Goal: Obtain resource: Obtain resource

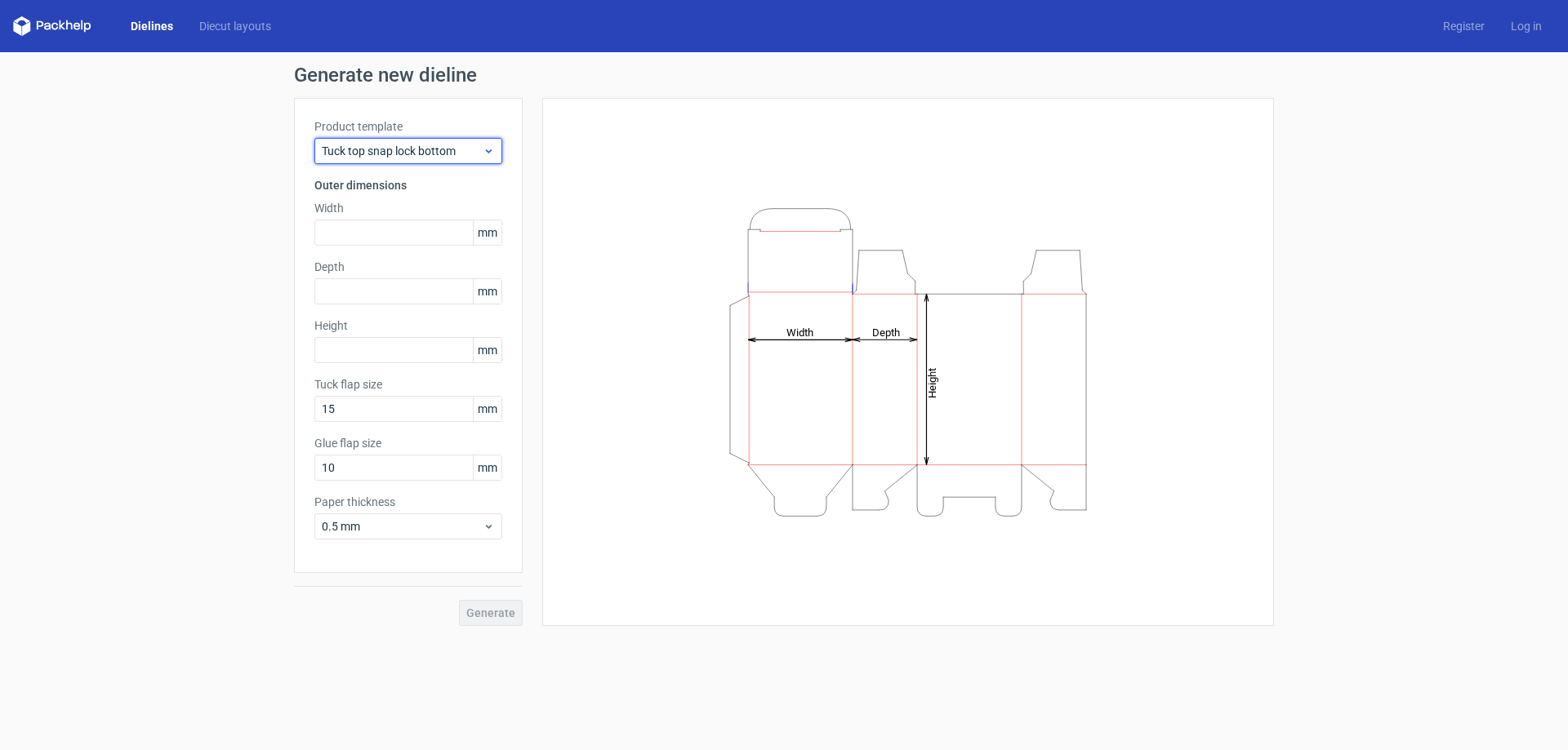
click at [459, 150] on span "Tuck top snap lock bottom" at bounding box center [403, 151] width 161 height 16
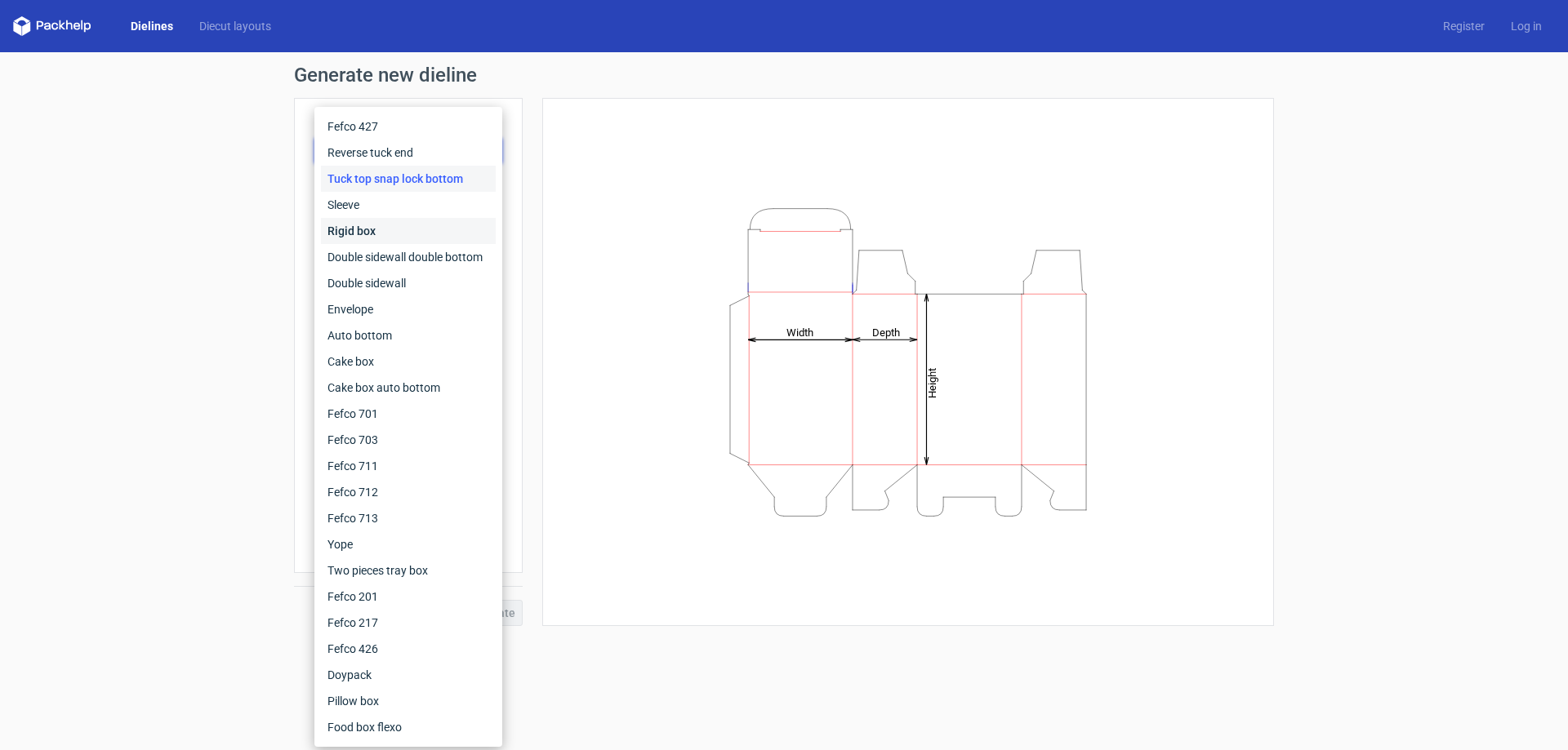
click at [398, 219] on div "Rigid box" at bounding box center [408, 231] width 175 height 26
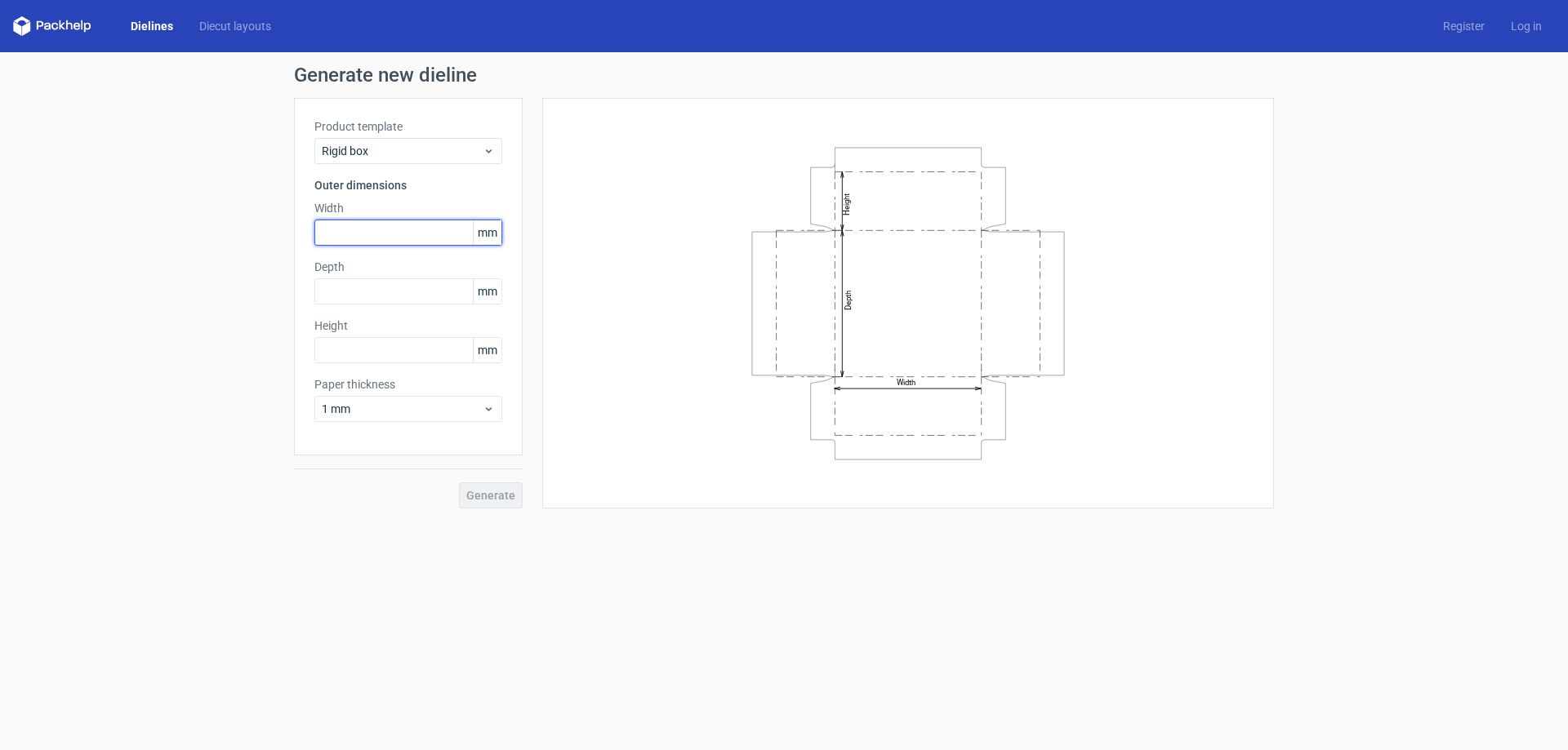
click at [367, 228] on input "text" at bounding box center [408, 232] width 188 height 26
type input "224"
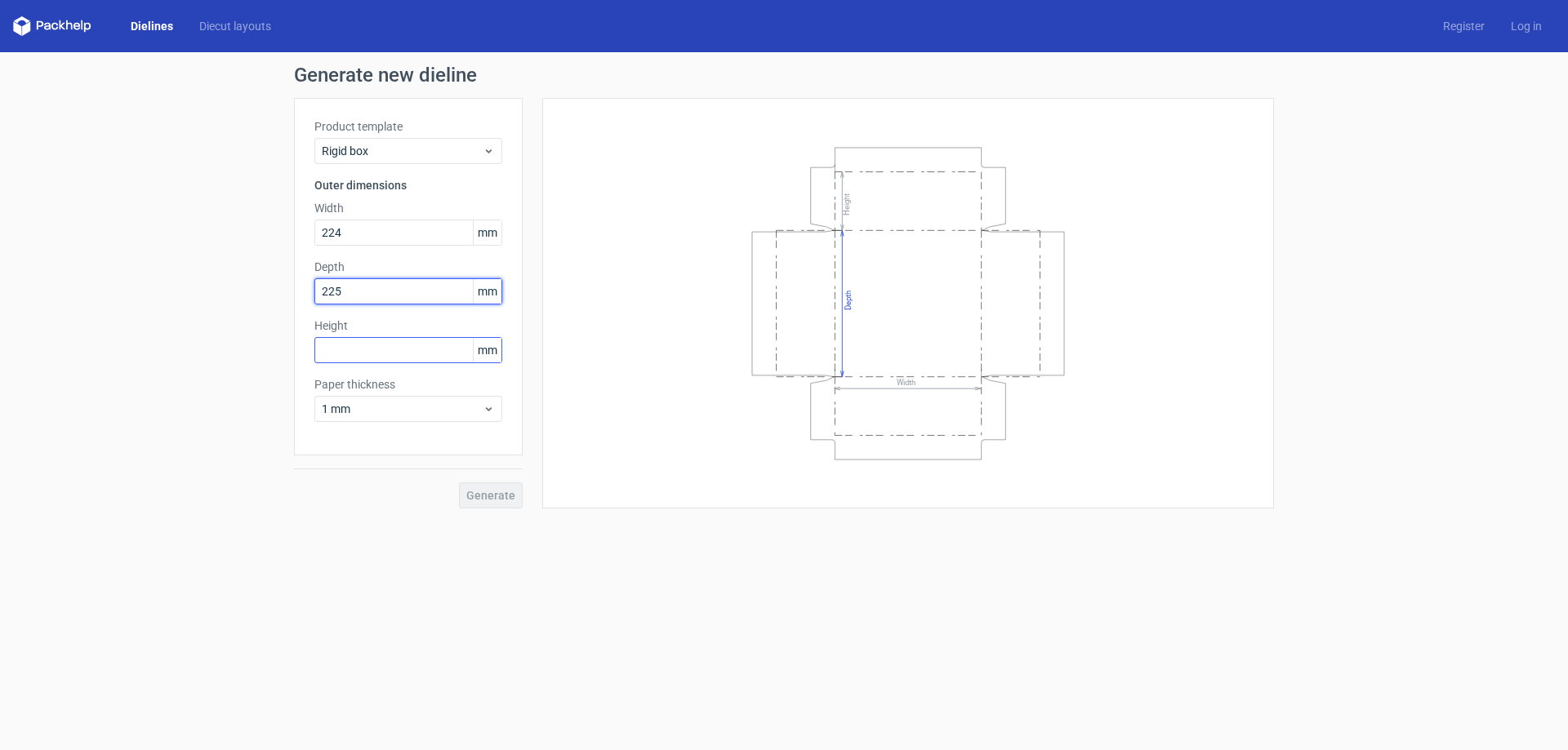
type input "225"
click at [378, 352] on input "text" at bounding box center [408, 350] width 188 height 26
type input "74"
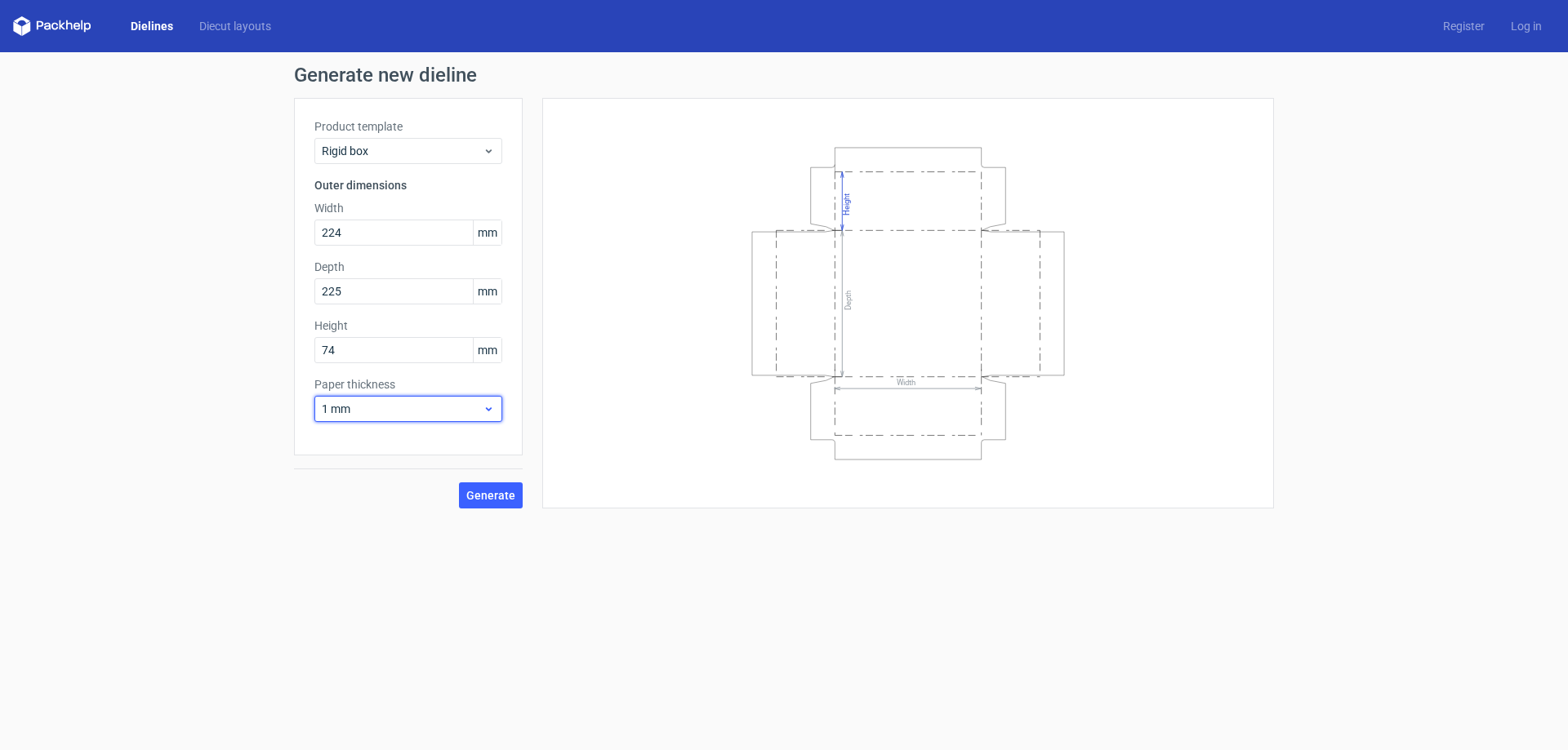
click at [460, 406] on span "1 mm" at bounding box center [403, 409] width 161 height 16
click at [360, 522] on div "1.5 mm" at bounding box center [408, 523] width 175 height 26
click at [487, 492] on span "Generate" at bounding box center [491, 495] width 49 height 12
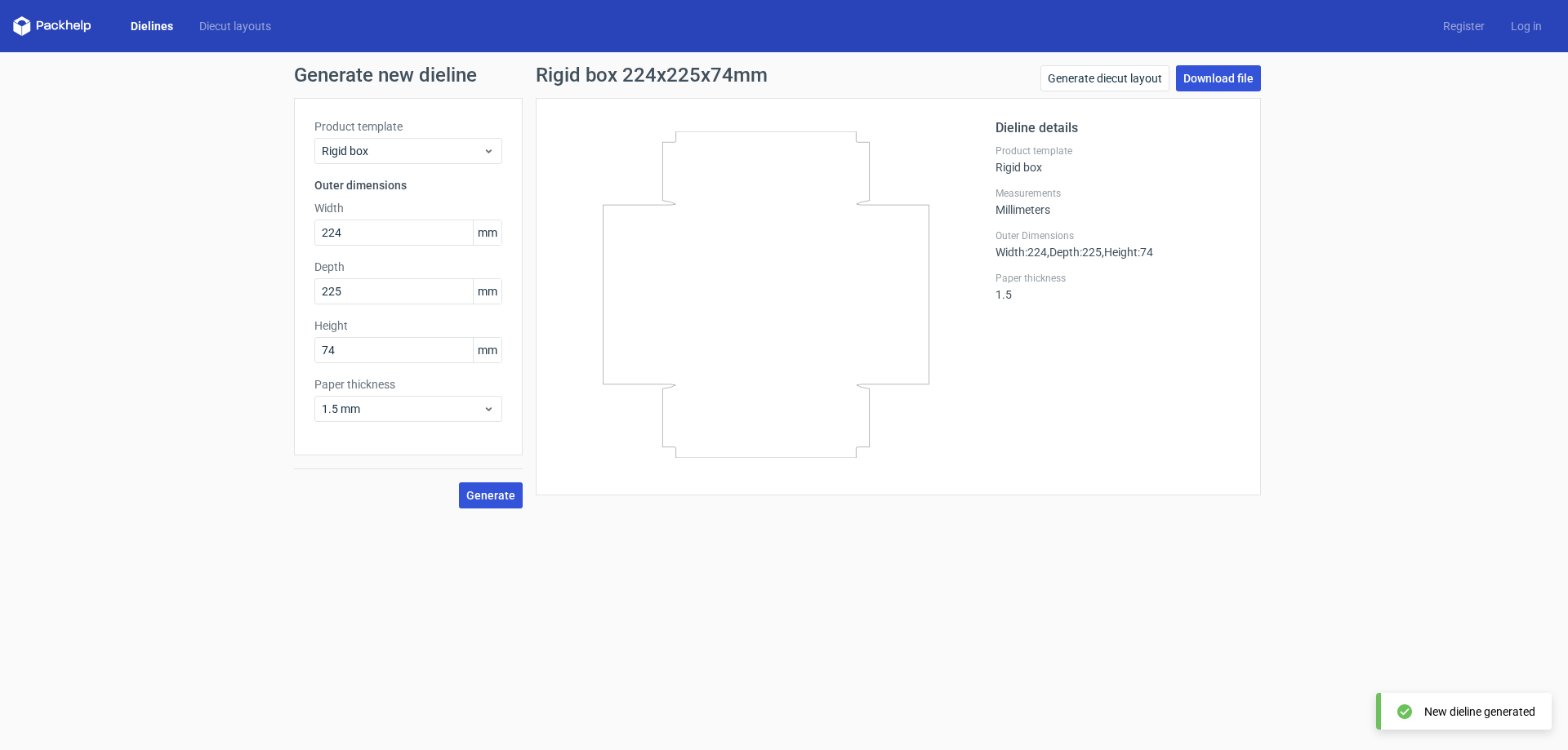
click at [1225, 76] on link "Download file" at bounding box center [1218, 79] width 85 height 26
click at [1087, 79] on link "Generate diecut layout" at bounding box center [1105, 79] width 129 height 26
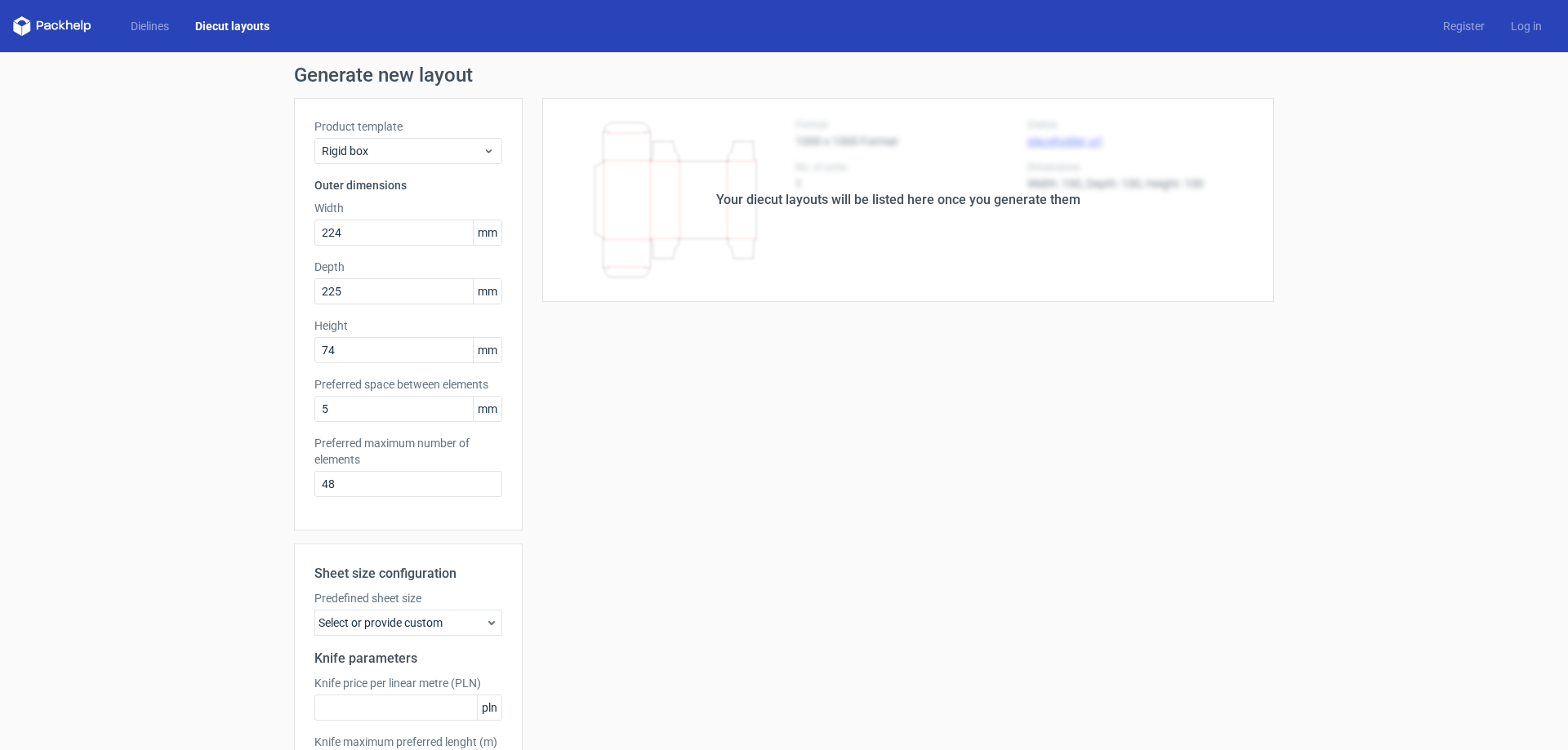
click at [727, 259] on div "Your diecut layouts will be listed here once you generate them" at bounding box center [898, 200] width 751 height 204
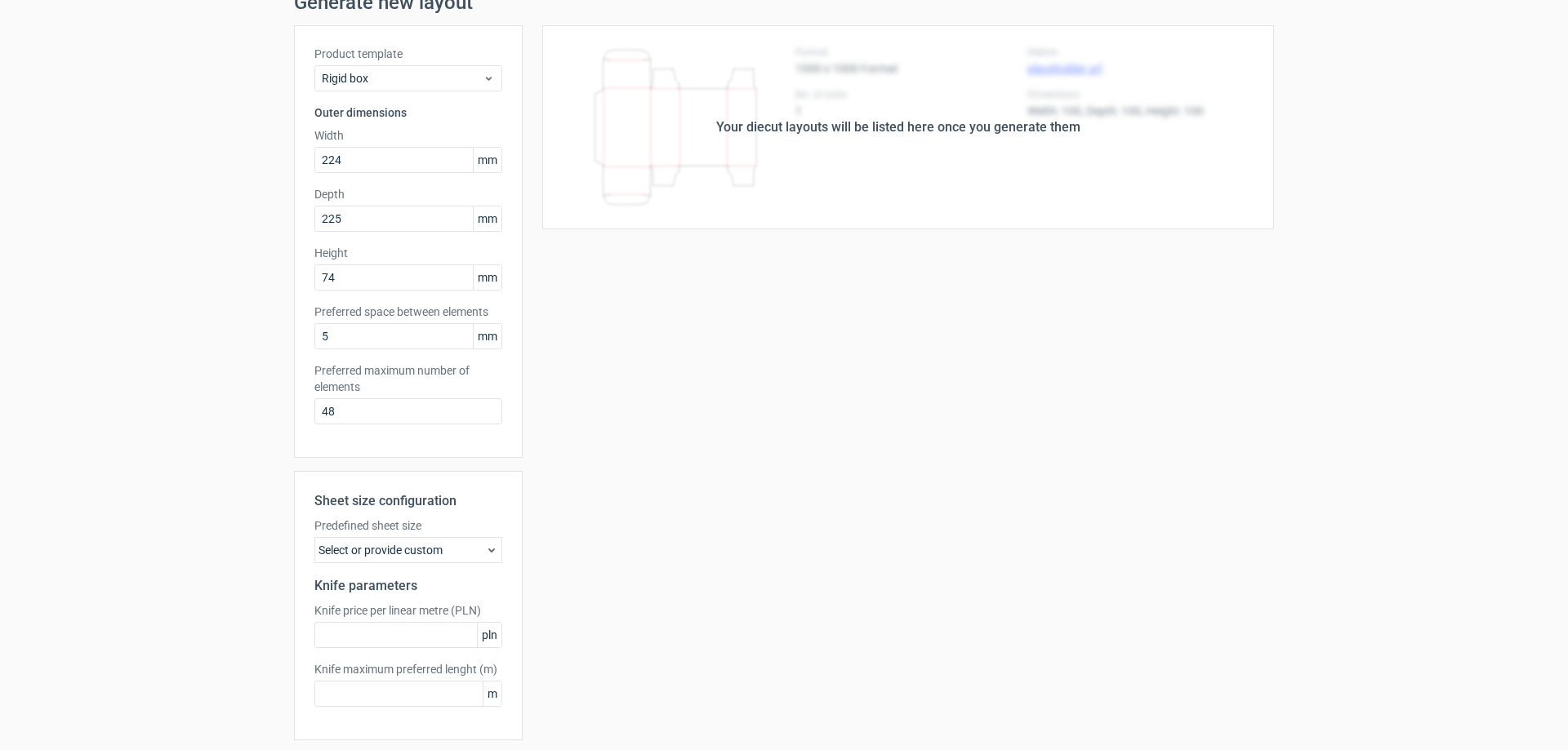
scroll to position [129, 0]
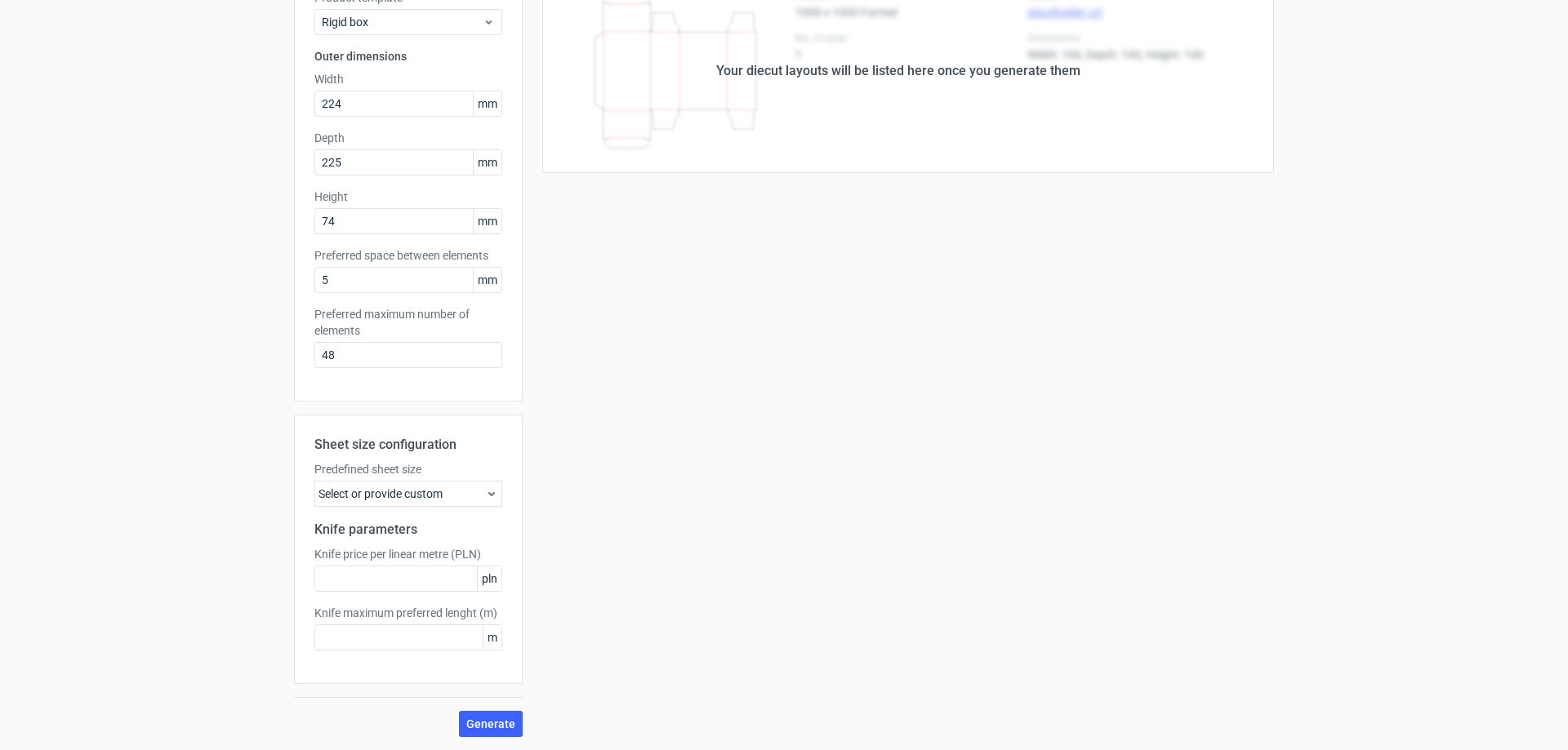
click at [429, 499] on div "Select or provide custom" at bounding box center [408, 494] width 188 height 26
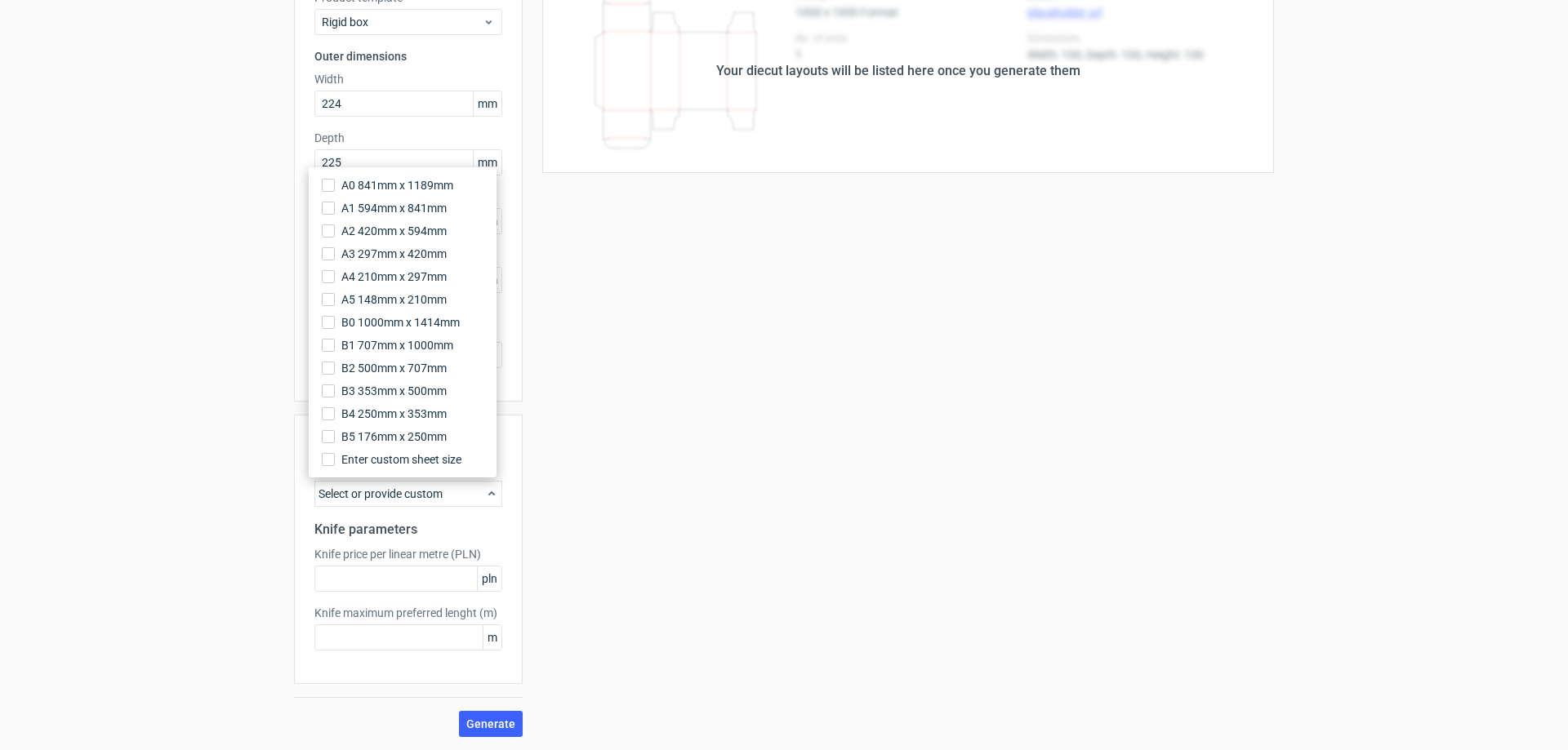
click at [429, 499] on div "Select or provide custom" at bounding box center [408, 494] width 188 height 26
click at [446, 500] on div "Select or provide custom" at bounding box center [408, 494] width 188 height 26
drag, startPoint x: 878, startPoint y: 577, endPoint x: 869, endPoint y: 574, distance: 9.5
click at [876, 577] on div "Your diecut layouts will be listed here once you generate them Height Depth Wid…" at bounding box center [898, 352] width 751 height 768
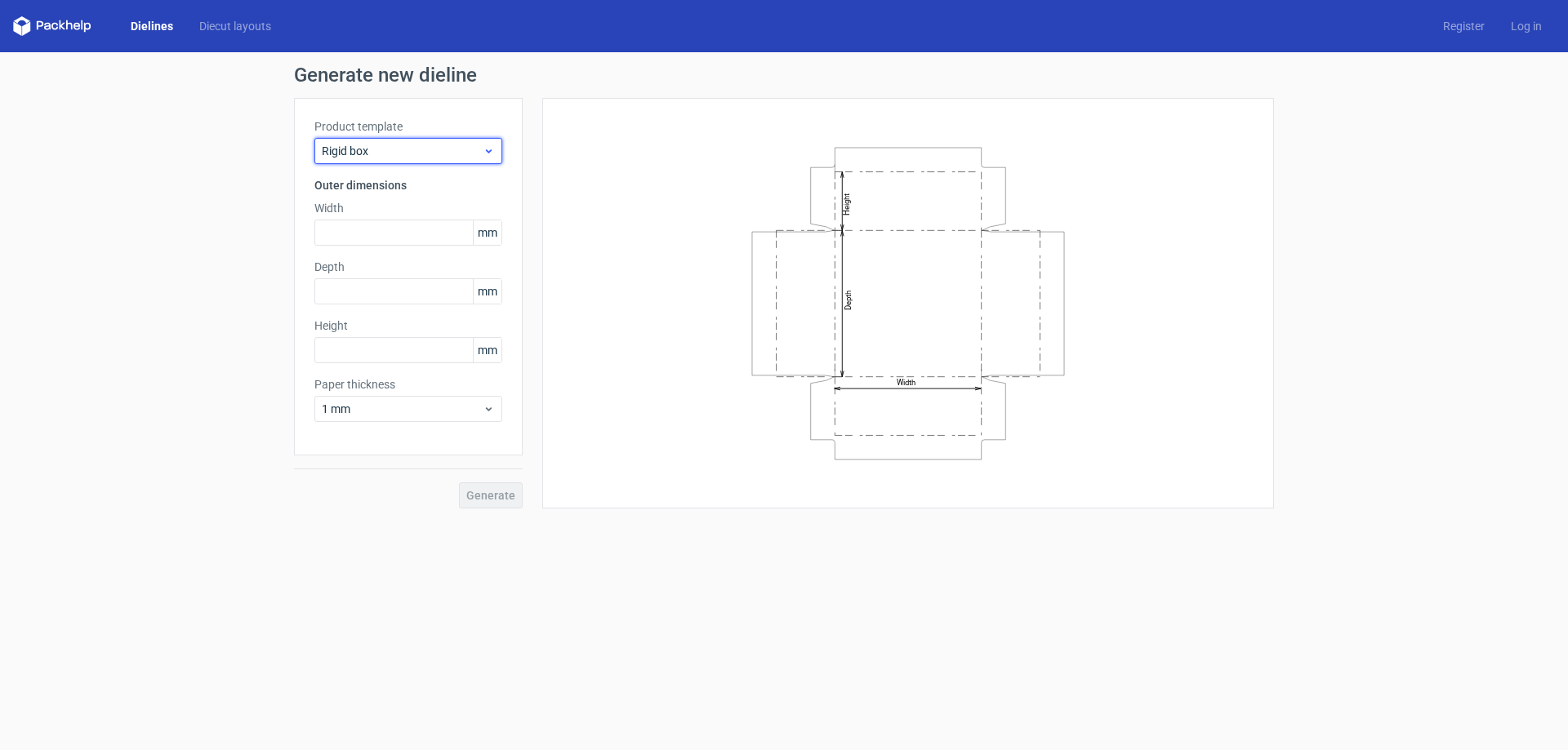
click at [400, 146] on span "Rigid box" at bounding box center [403, 151] width 161 height 16
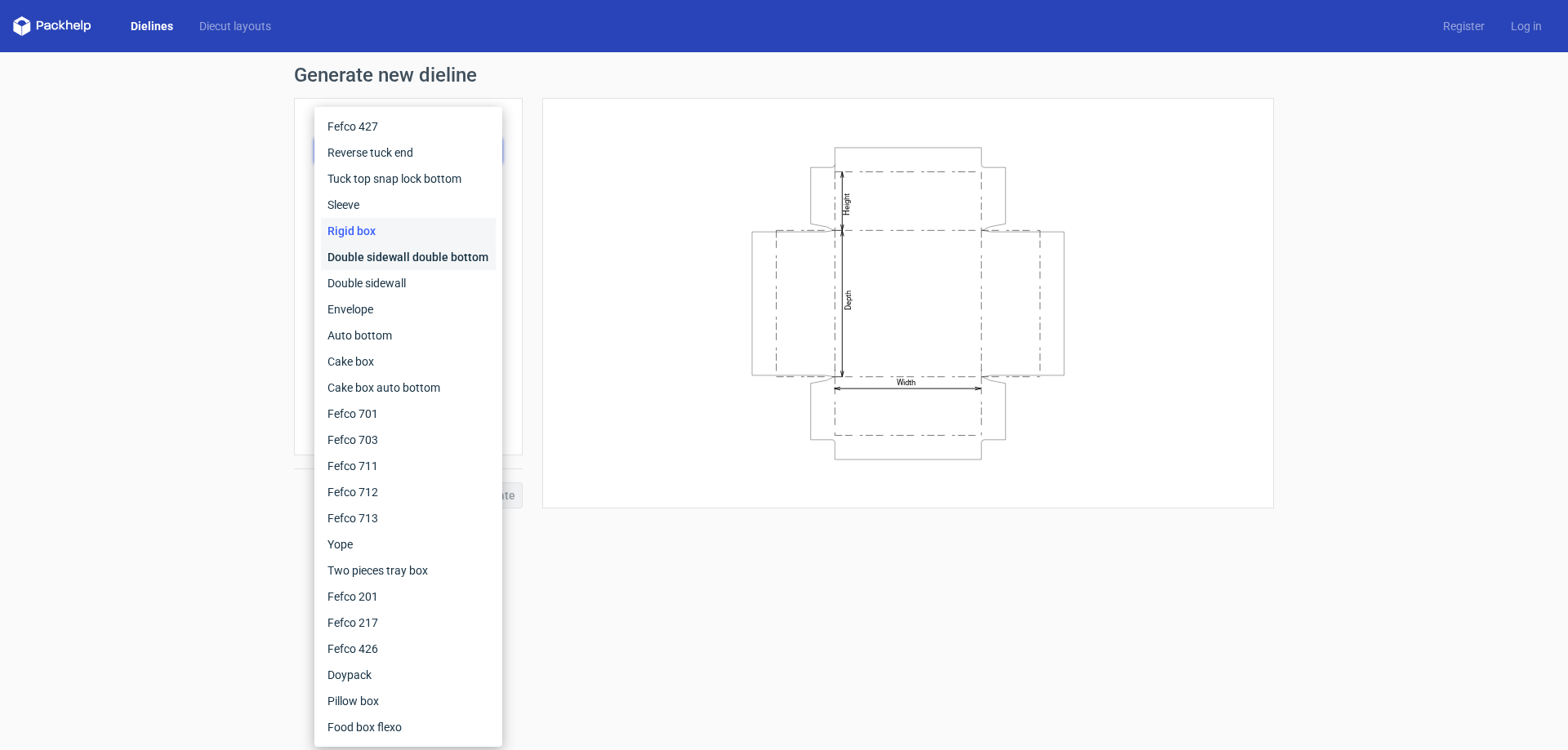
click at [410, 264] on div "Double sidewall double bottom" at bounding box center [408, 257] width 175 height 26
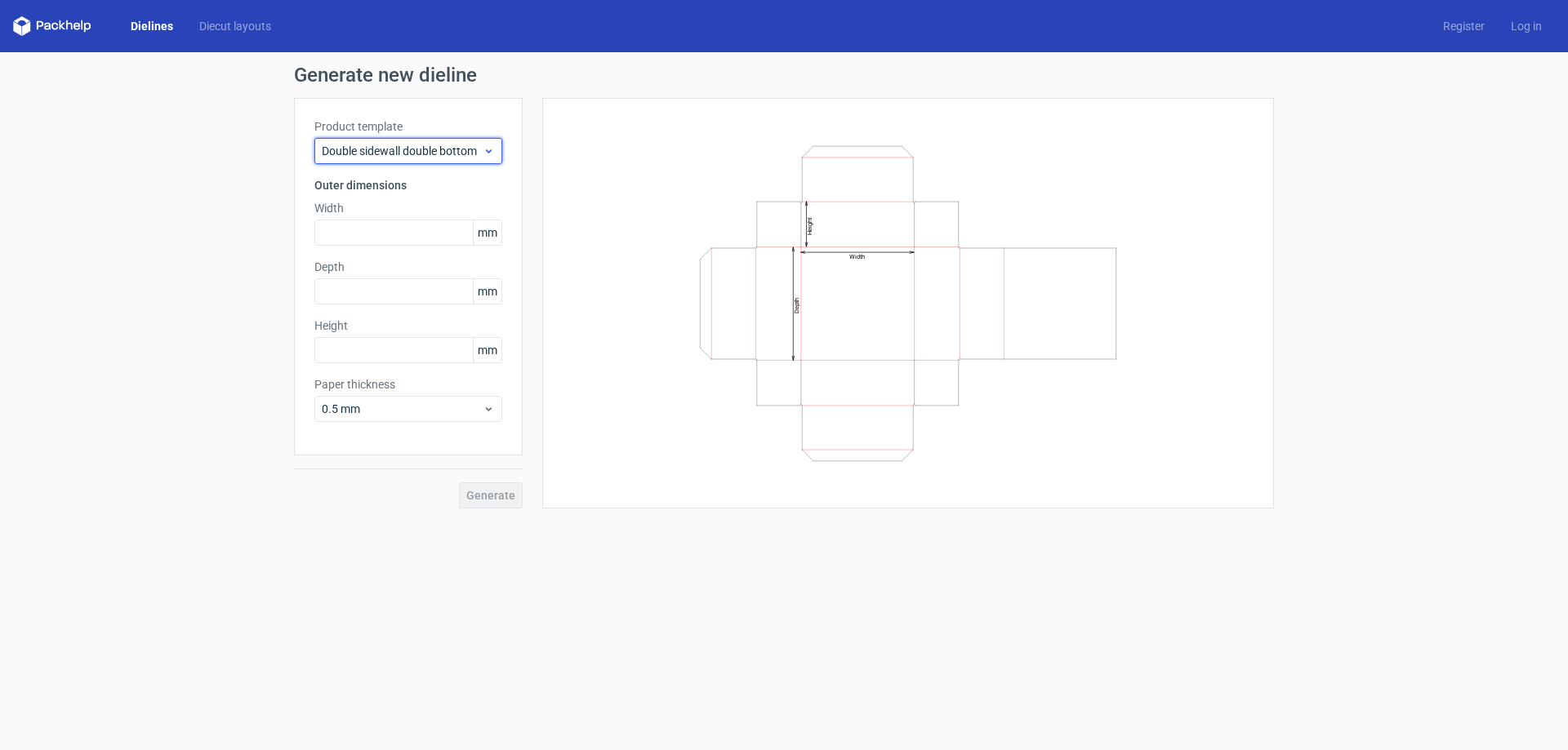
click at [438, 147] on span "Double sidewall double bottom" at bounding box center [403, 151] width 161 height 16
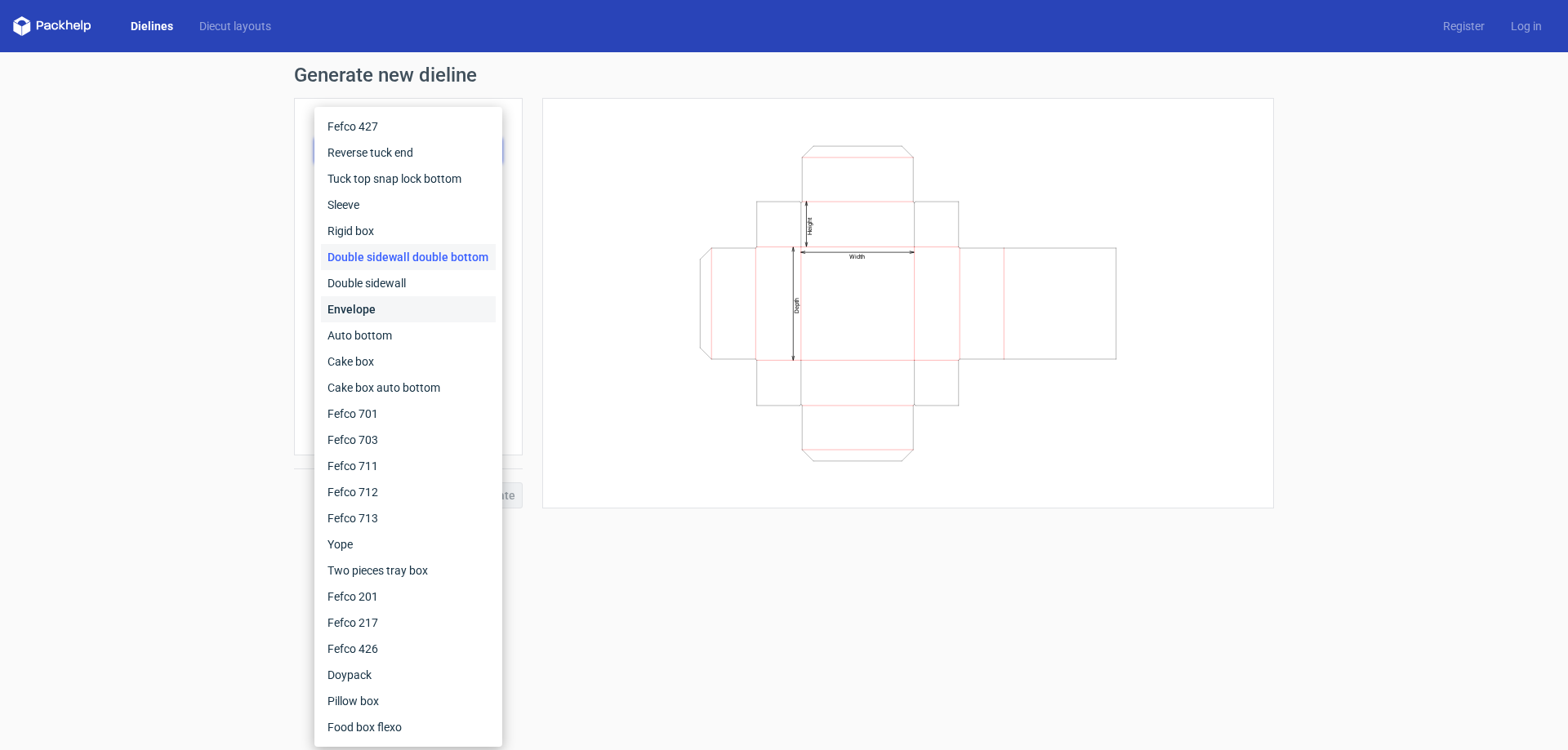
click at [386, 302] on div "Envelope" at bounding box center [408, 310] width 175 height 26
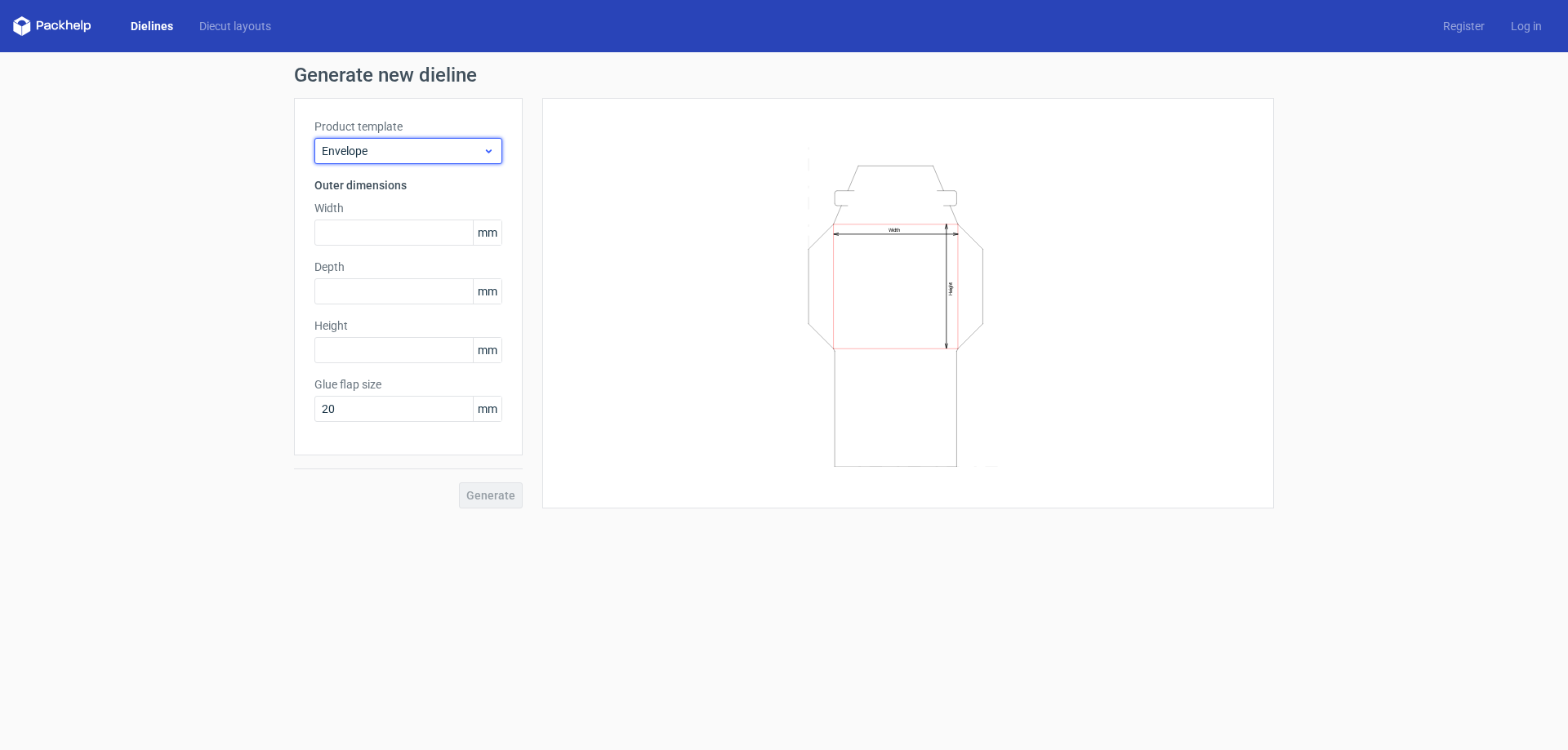
click at [413, 156] on span "Envelope" at bounding box center [403, 151] width 161 height 16
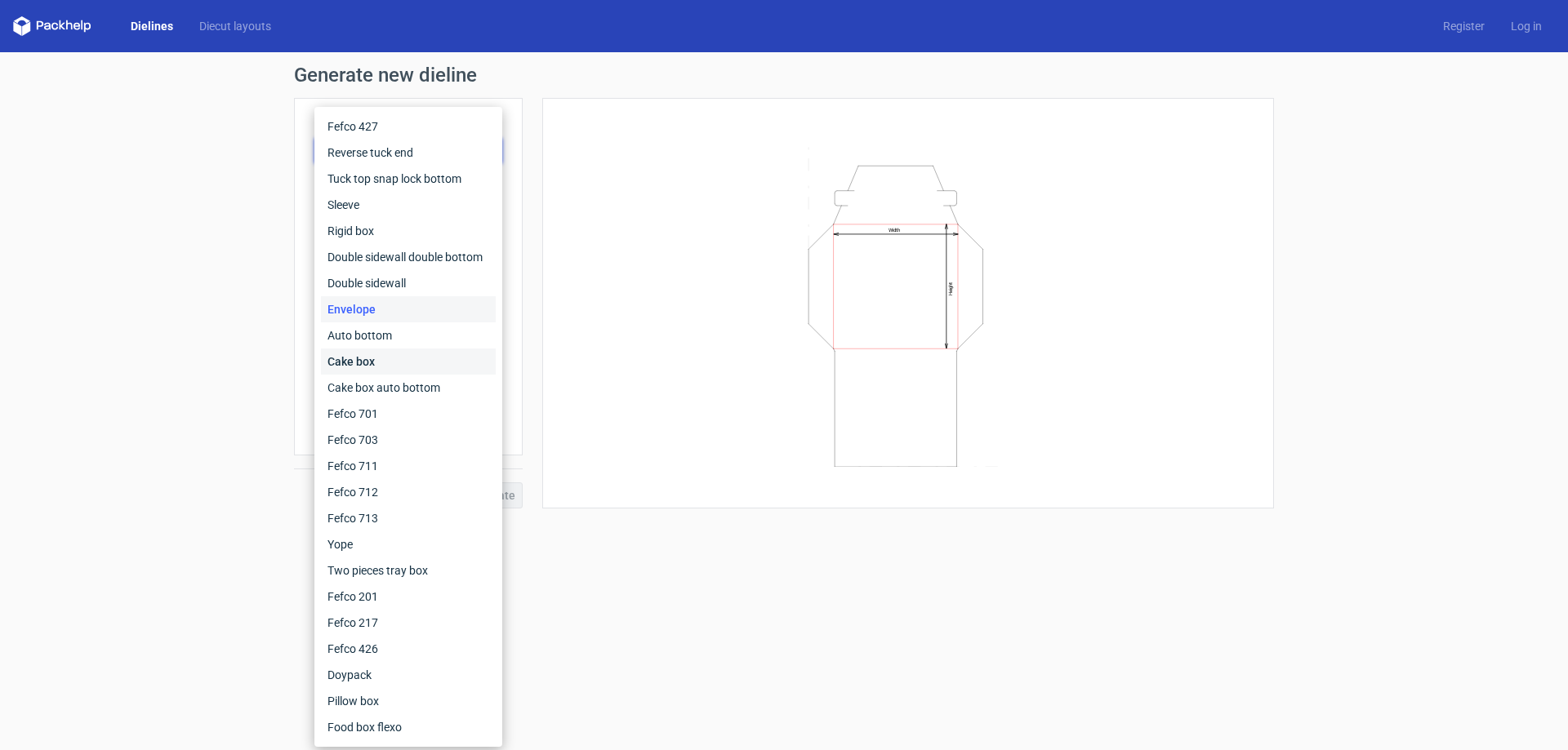
click at [359, 353] on div "Cake box" at bounding box center [408, 361] width 175 height 26
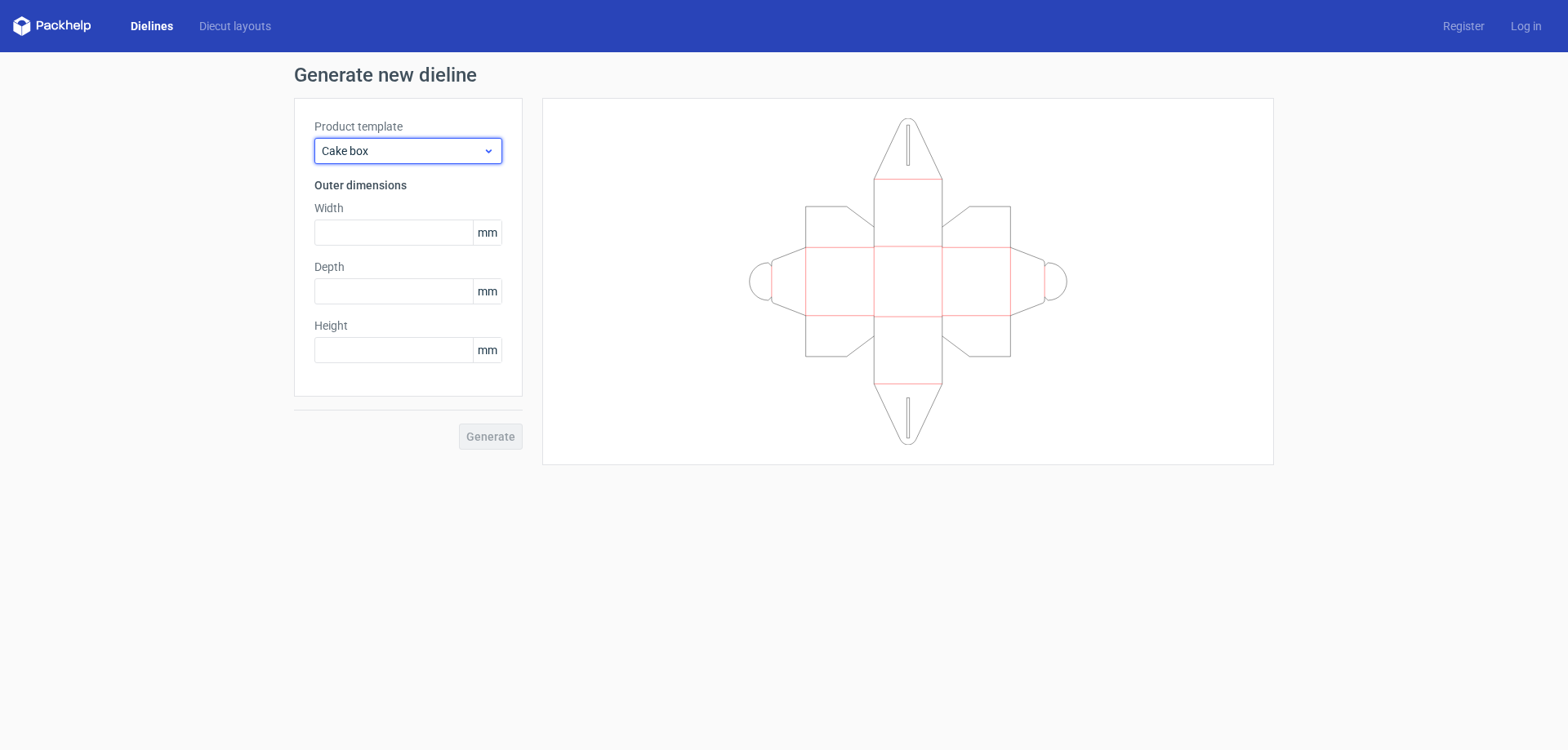
click at [442, 140] on div "Cake box" at bounding box center [408, 151] width 188 height 26
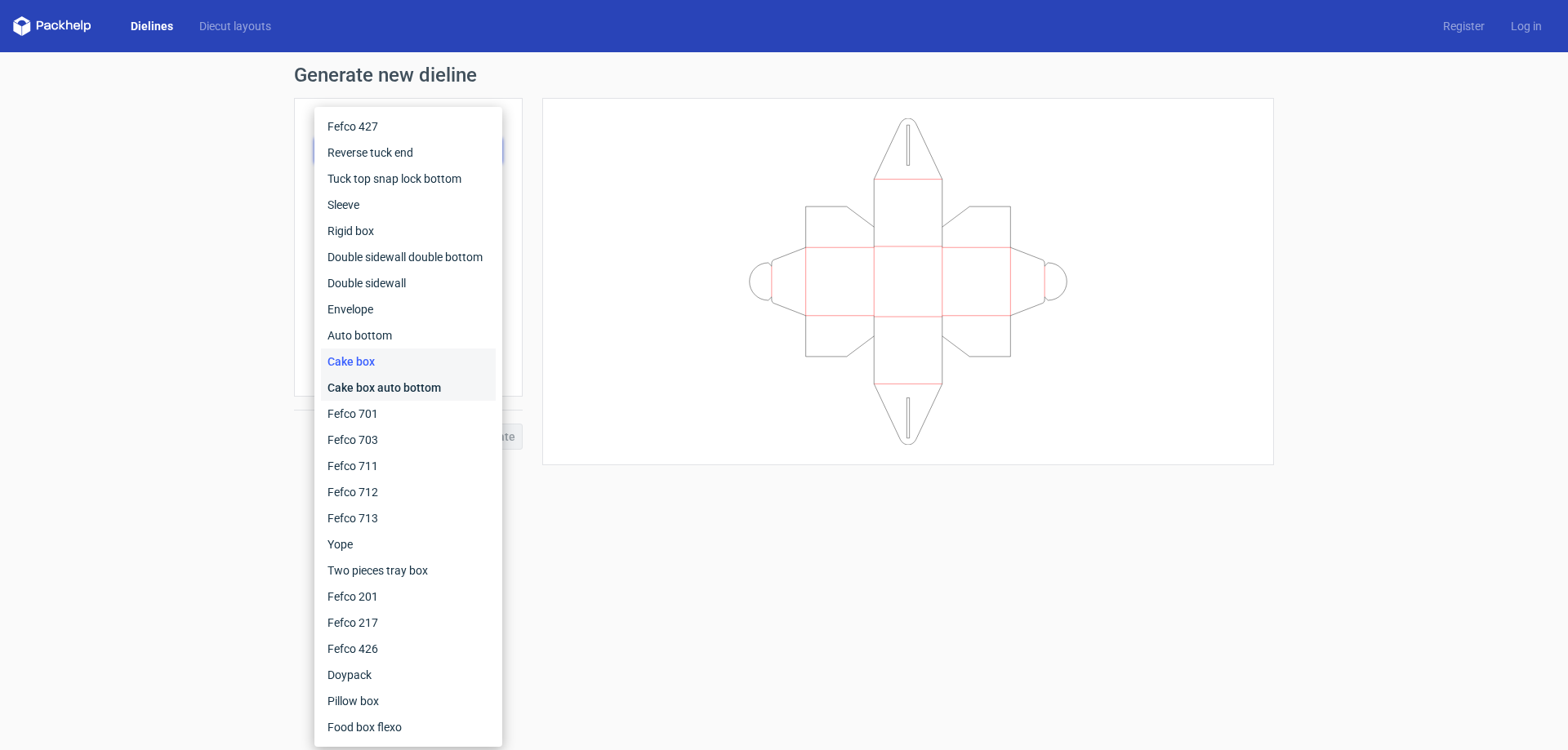
click at [370, 393] on div "Cake box auto bottom" at bounding box center [408, 388] width 175 height 26
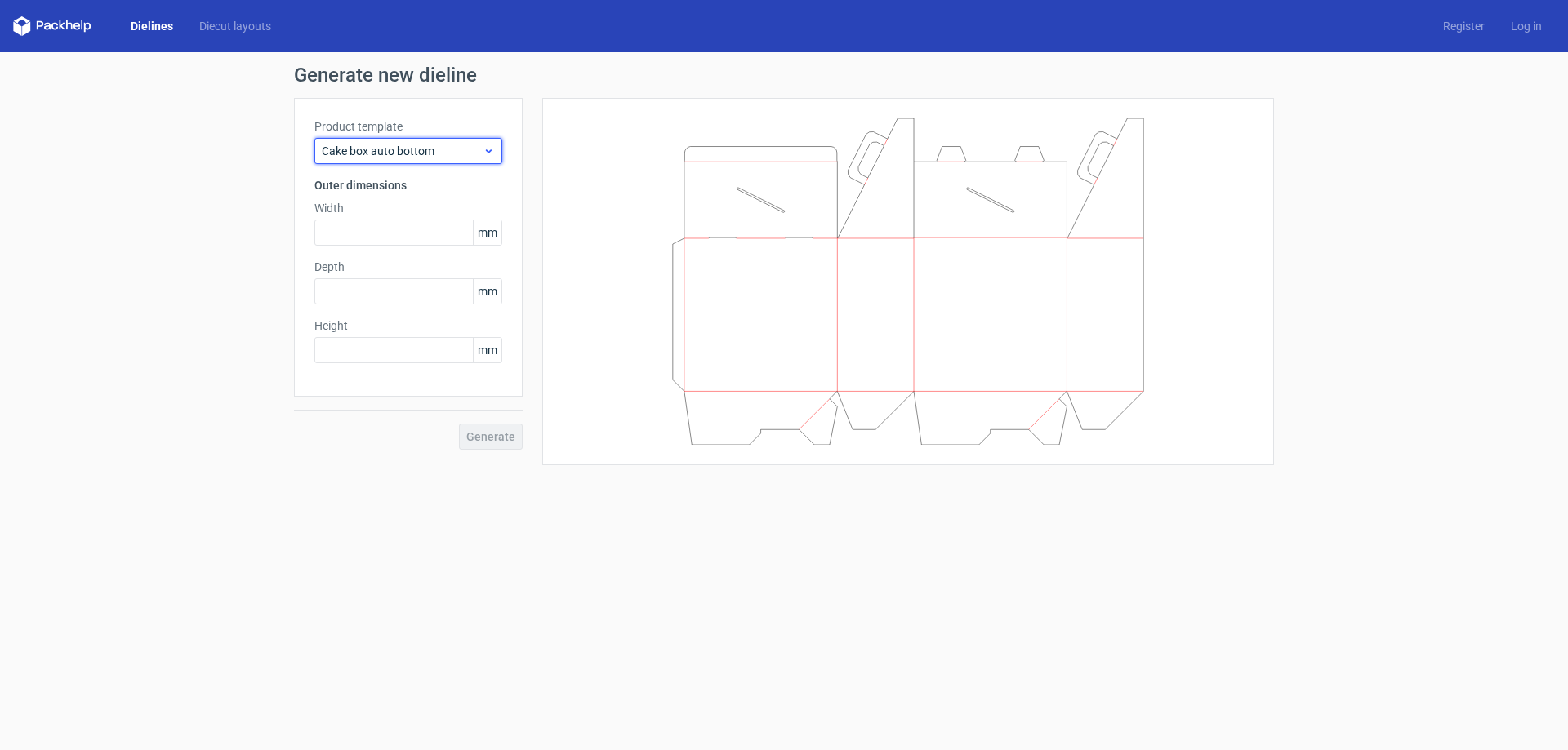
click at [462, 150] on span "Cake box auto bottom" at bounding box center [403, 151] width 161 height 16
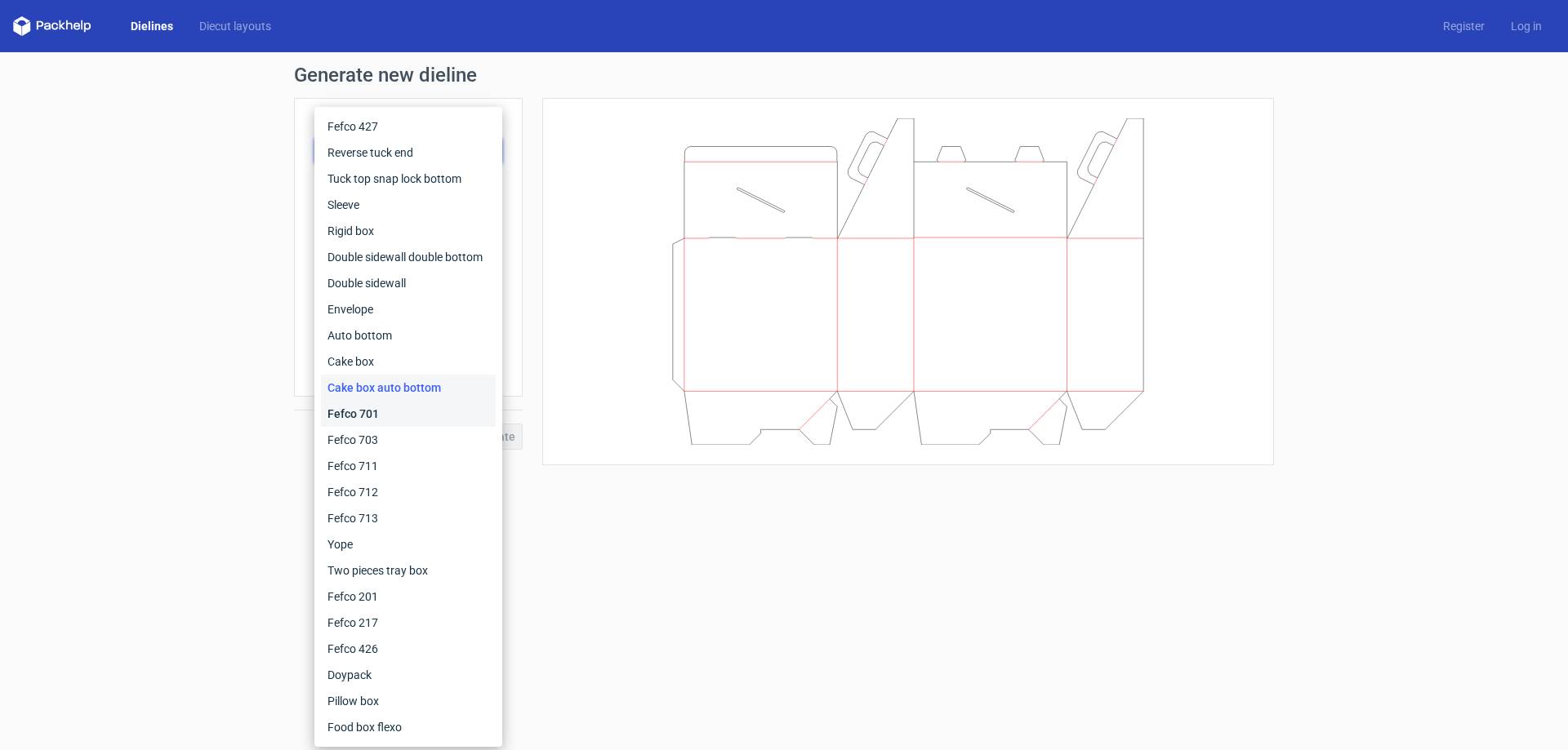
click at [372, 402] on div "Fefco 701" at bounding box center [408, 414] width 175 height 26
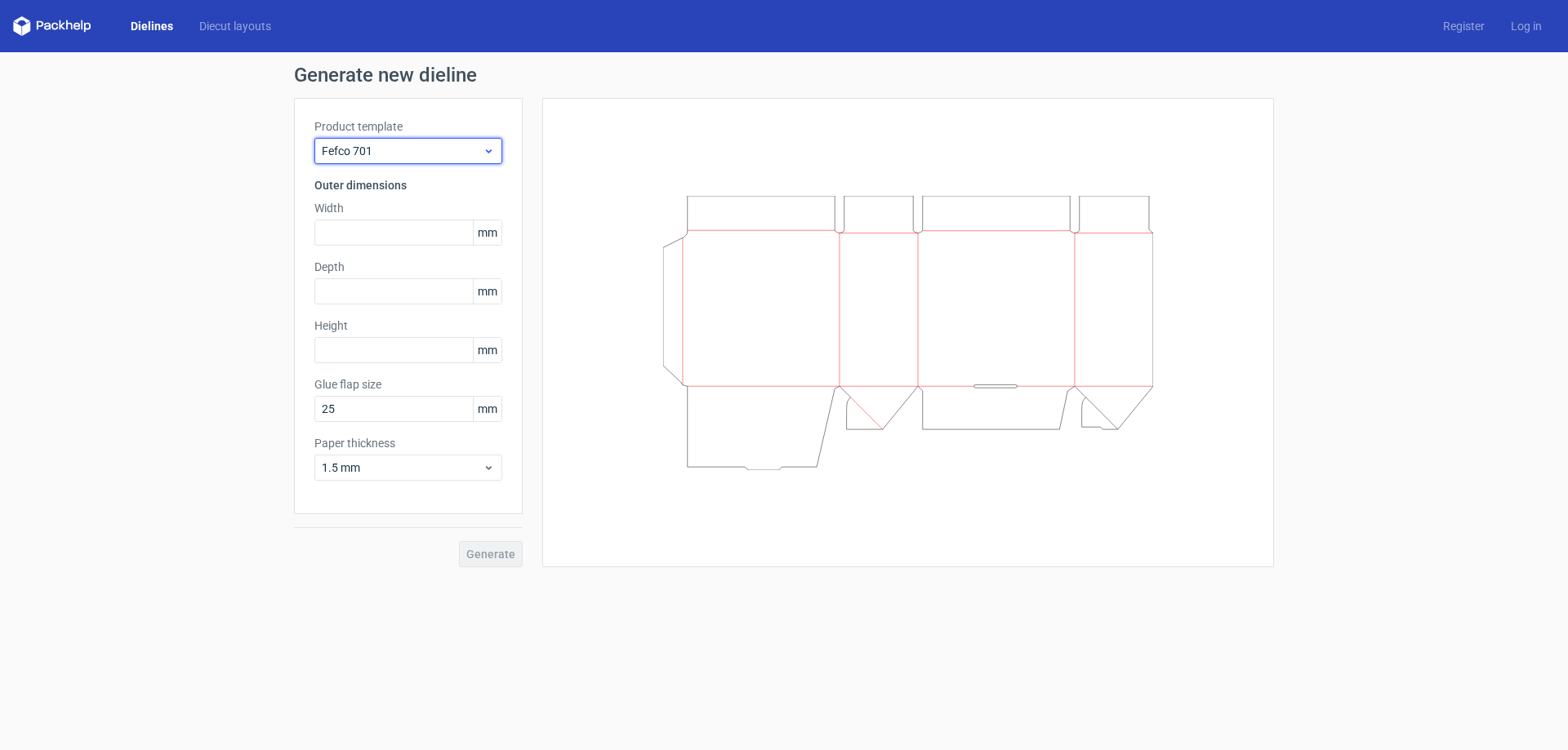
click at [424, 150] on span "Fefco 701" at bounding box center [403, 151] width 161 height 16
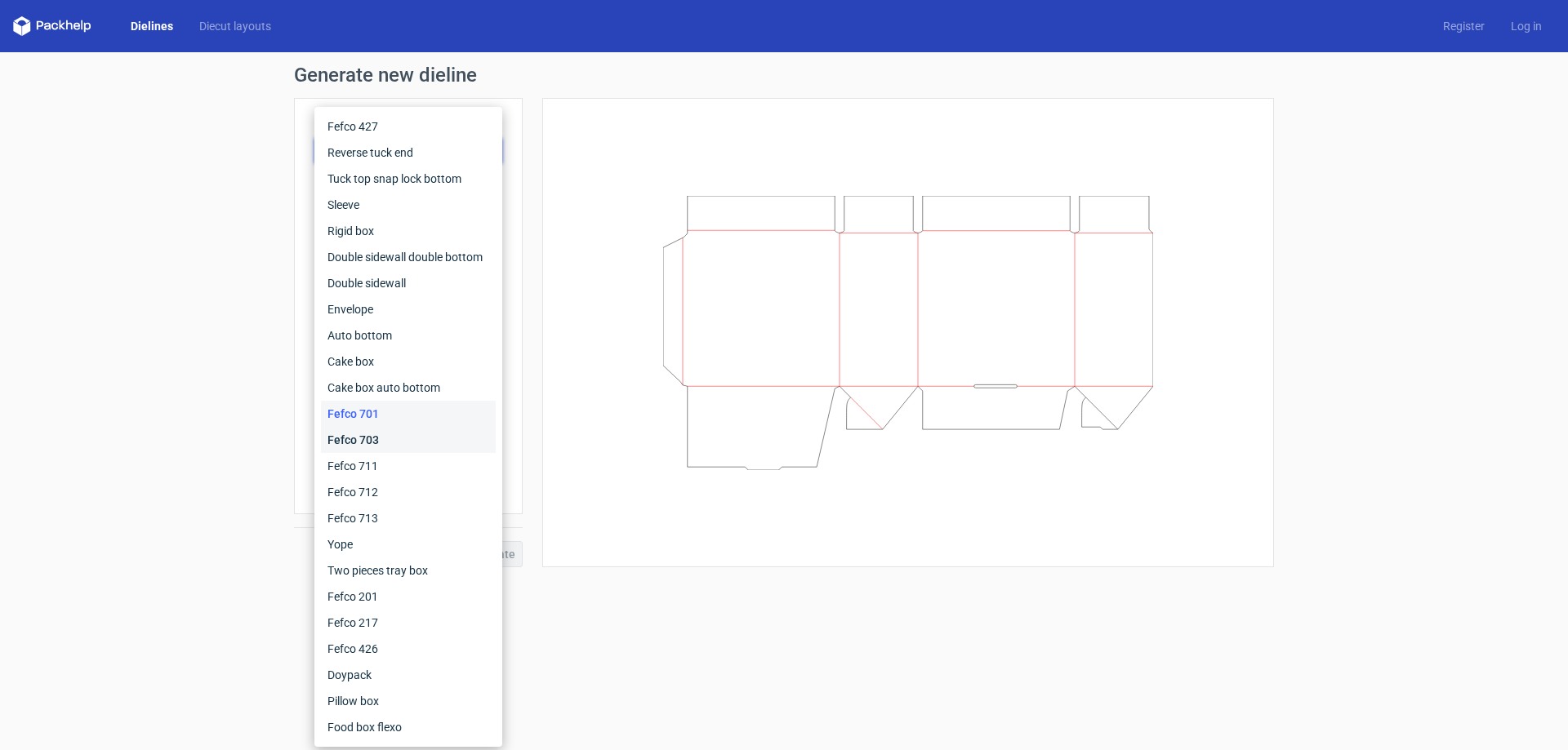
click at [360, 453] on div "Fefco 703" at bounding box center [408, 440] width 175 height 26
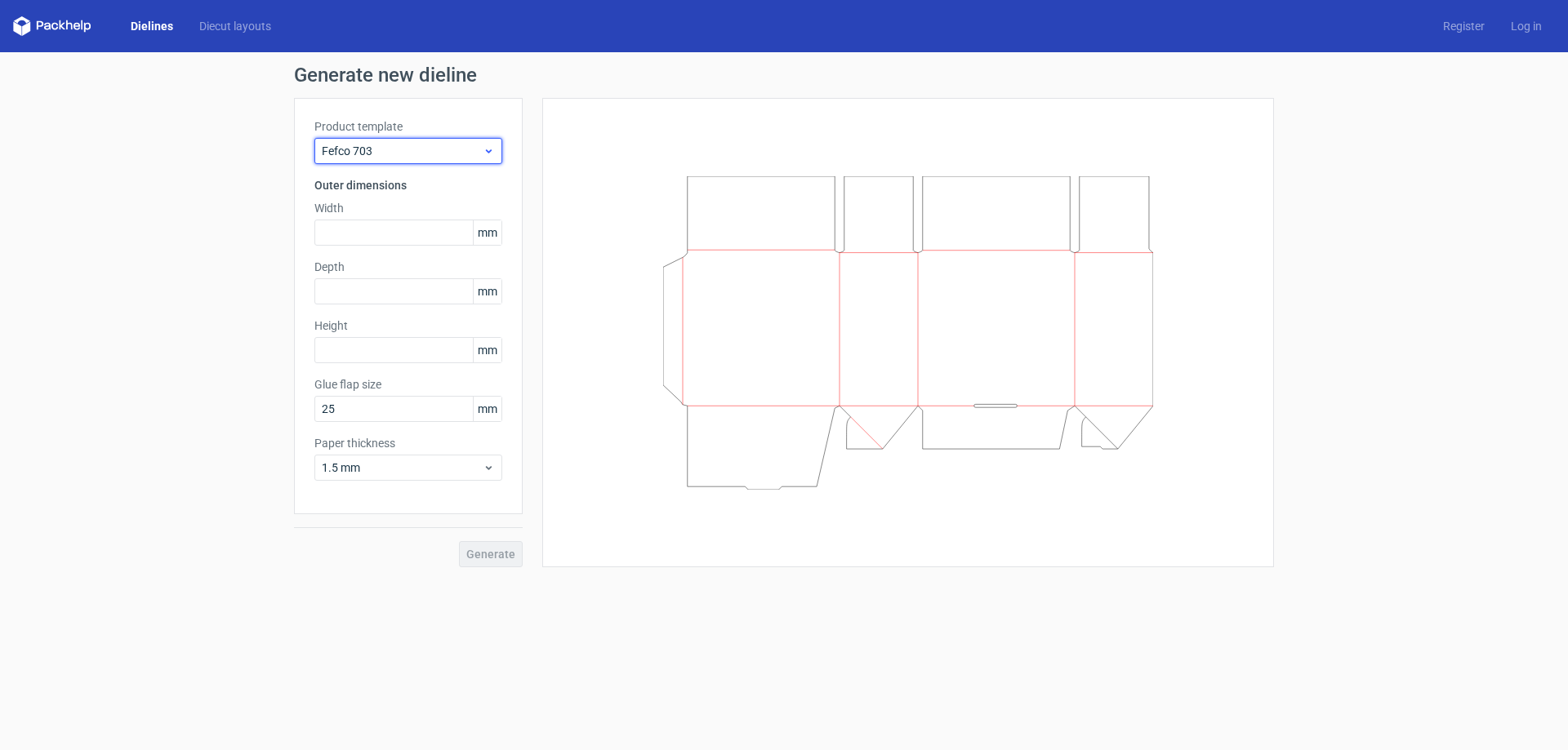
click at [417, 142] on div "Fefco 703" at bounding box center [408, 151] width 188 height 26
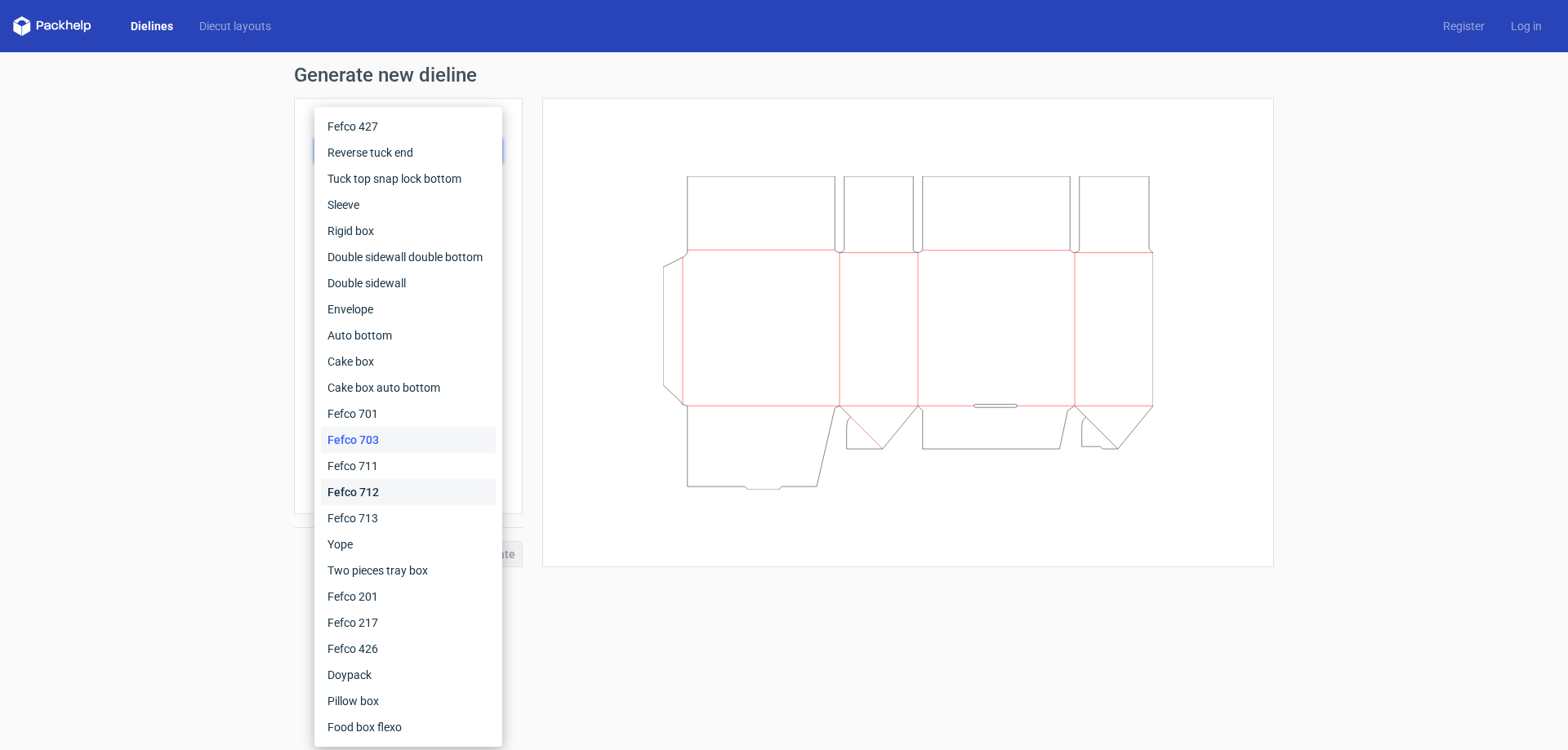
click at [336, 487] on div "Fefco 712" at bounding box center [408, 492] width 175 height 26
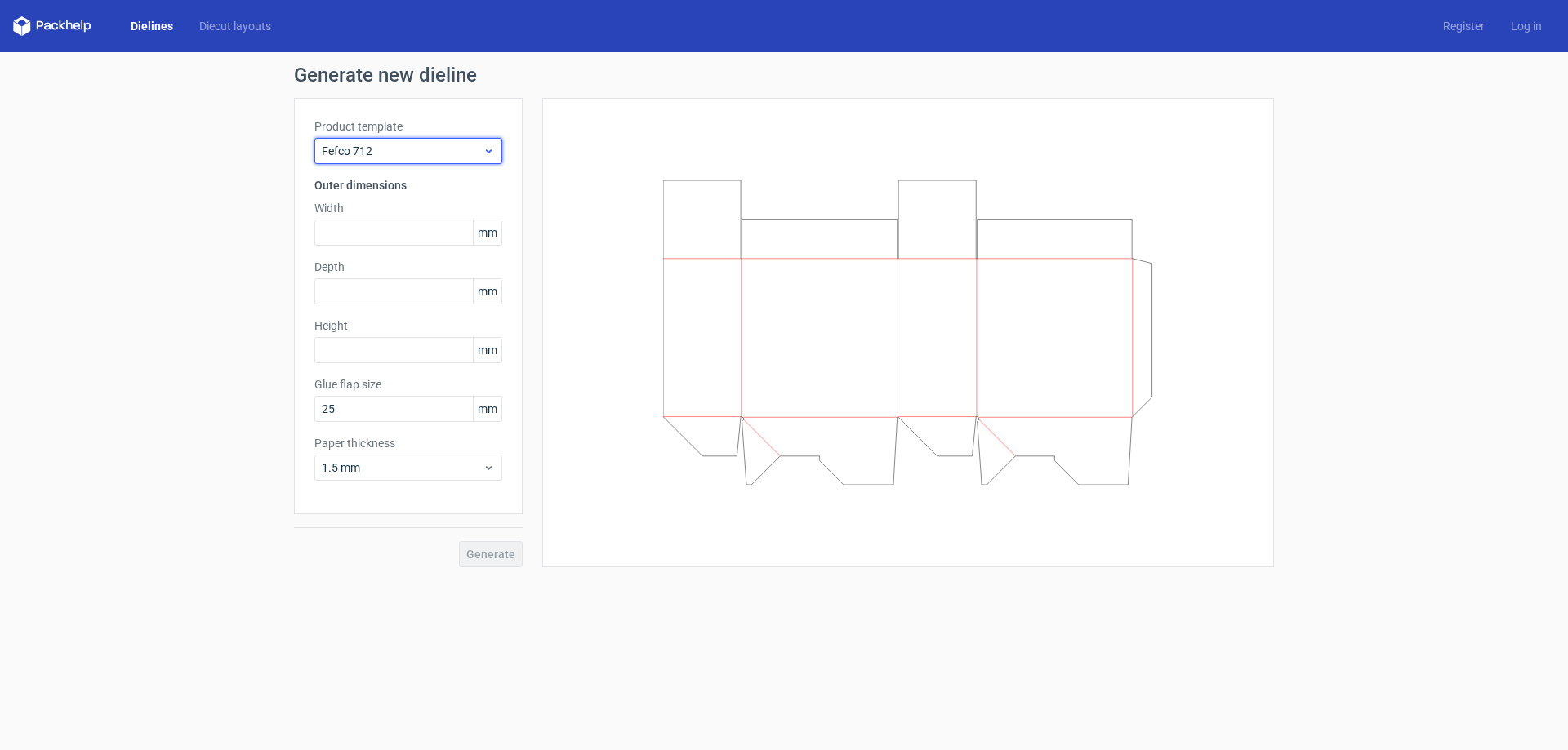
click at [440, 149] on span "Fefco 712" at bounding box center [403, 151] width 161 height 16
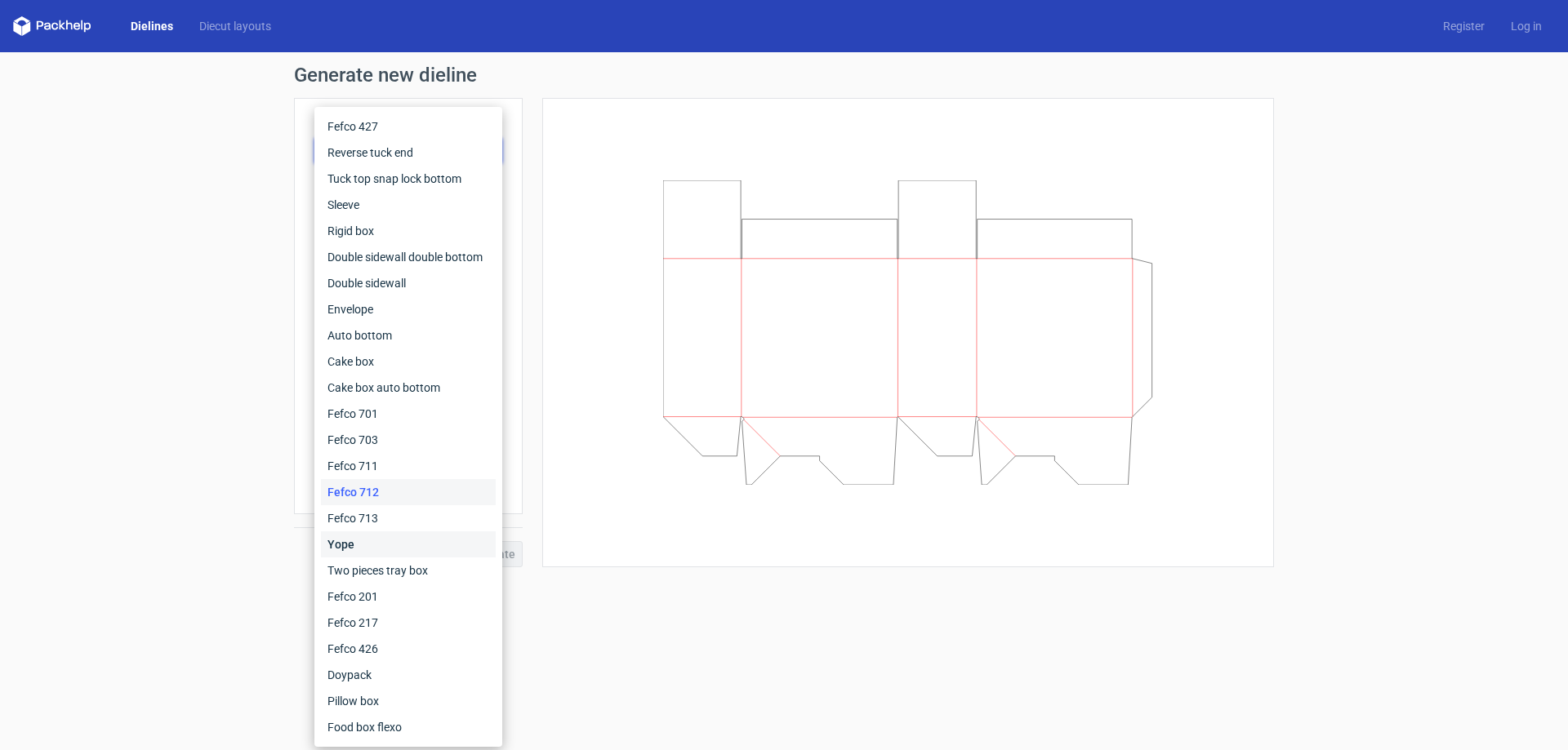
click at [347, 536] on div "Yope" at bounding box center [408, 545] width 175 height 26
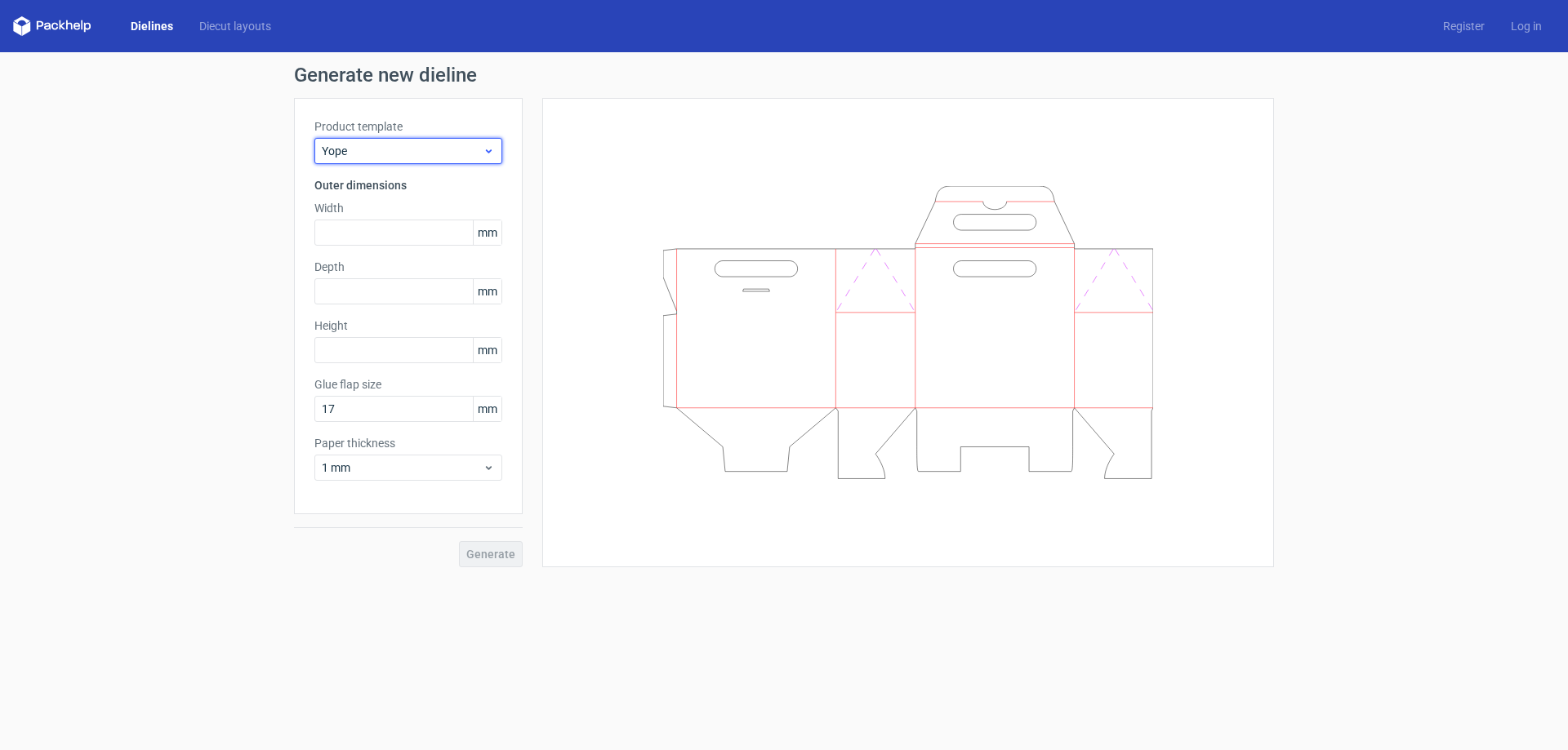
click at [448, 143] on span "Yope" at bounding box center [403, 151] width 161 height 16
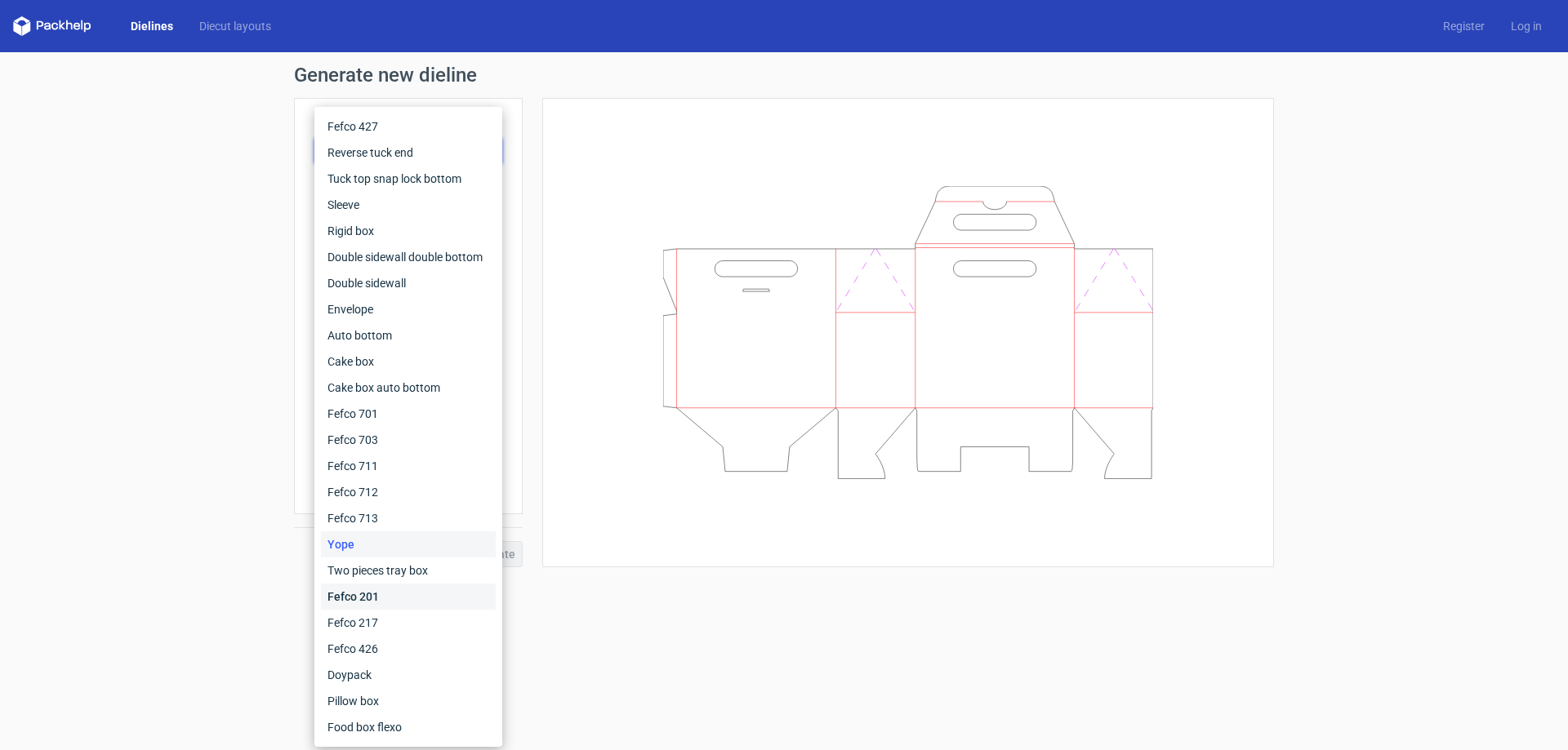
click at [373, 597] on div "Fefco 201" at bounding box center [408, 597] width 175 height 26
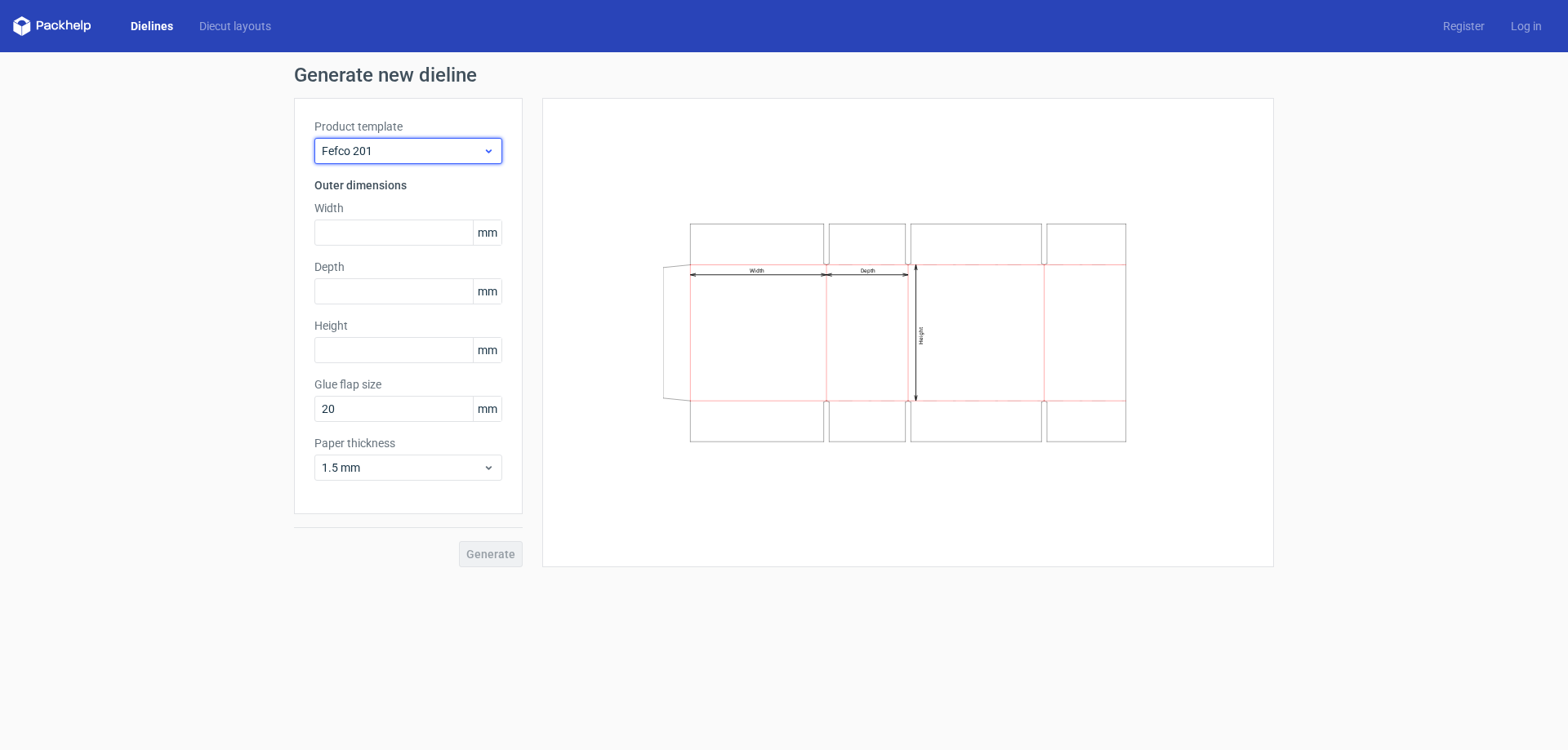
click at [427, 143] on span "Fefco 201" at bounding box center [403, 151] width 161 height 16
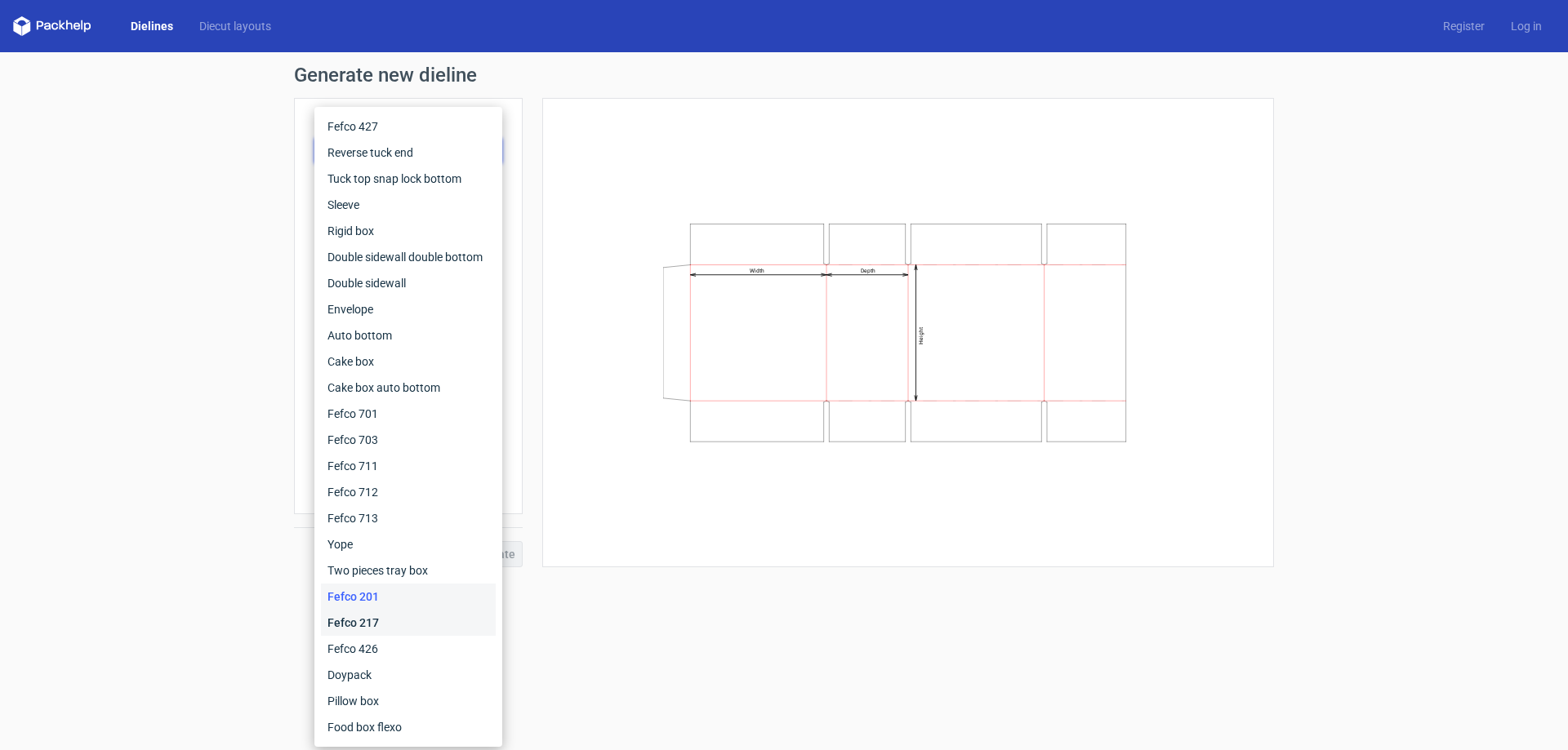
click at [374, 621] on div "Fefco 217" at bounding box center [408, 623] width 175 height 26
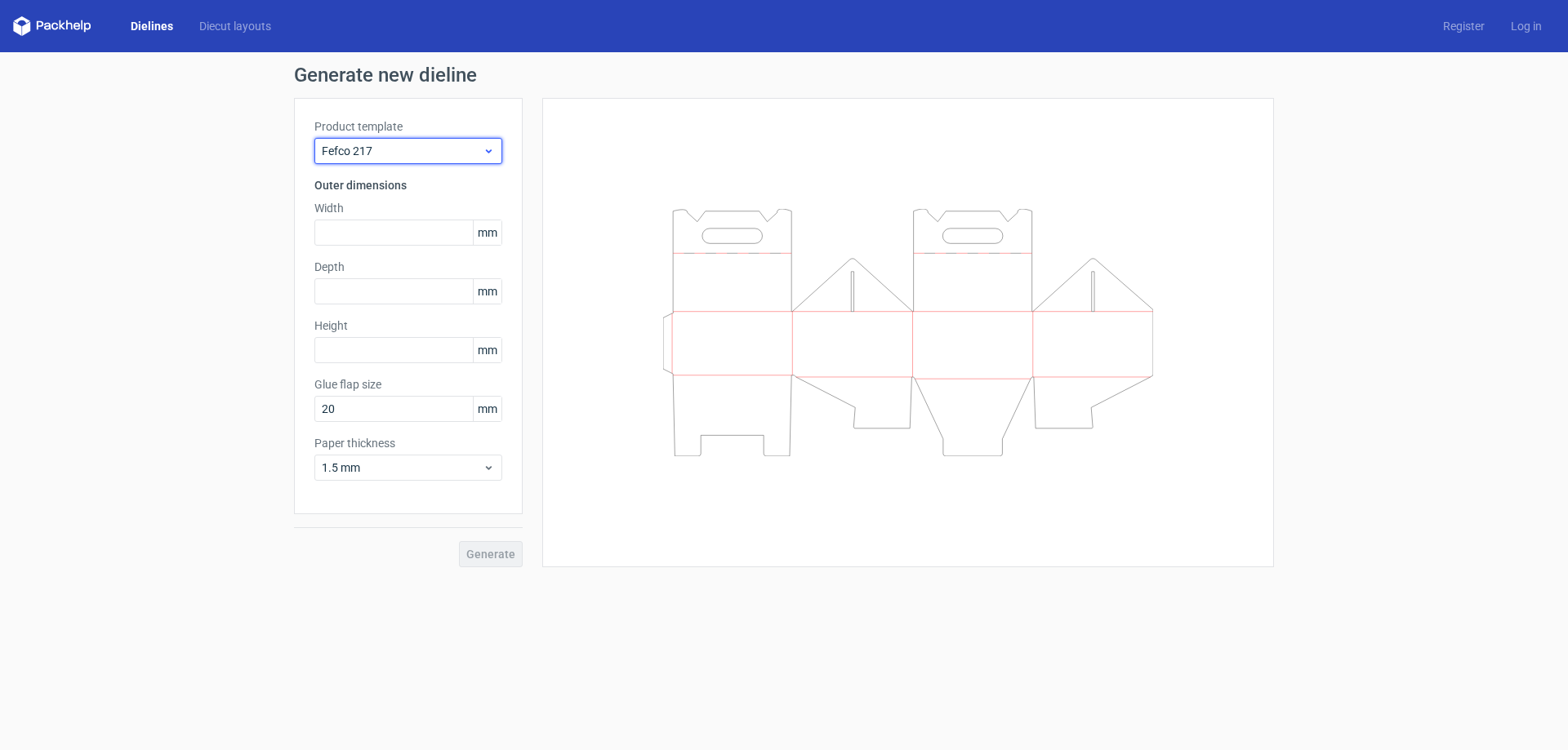
click at [448, 146] on span "Fefco 217" at bounding box center [403, 151] width 161 height 16
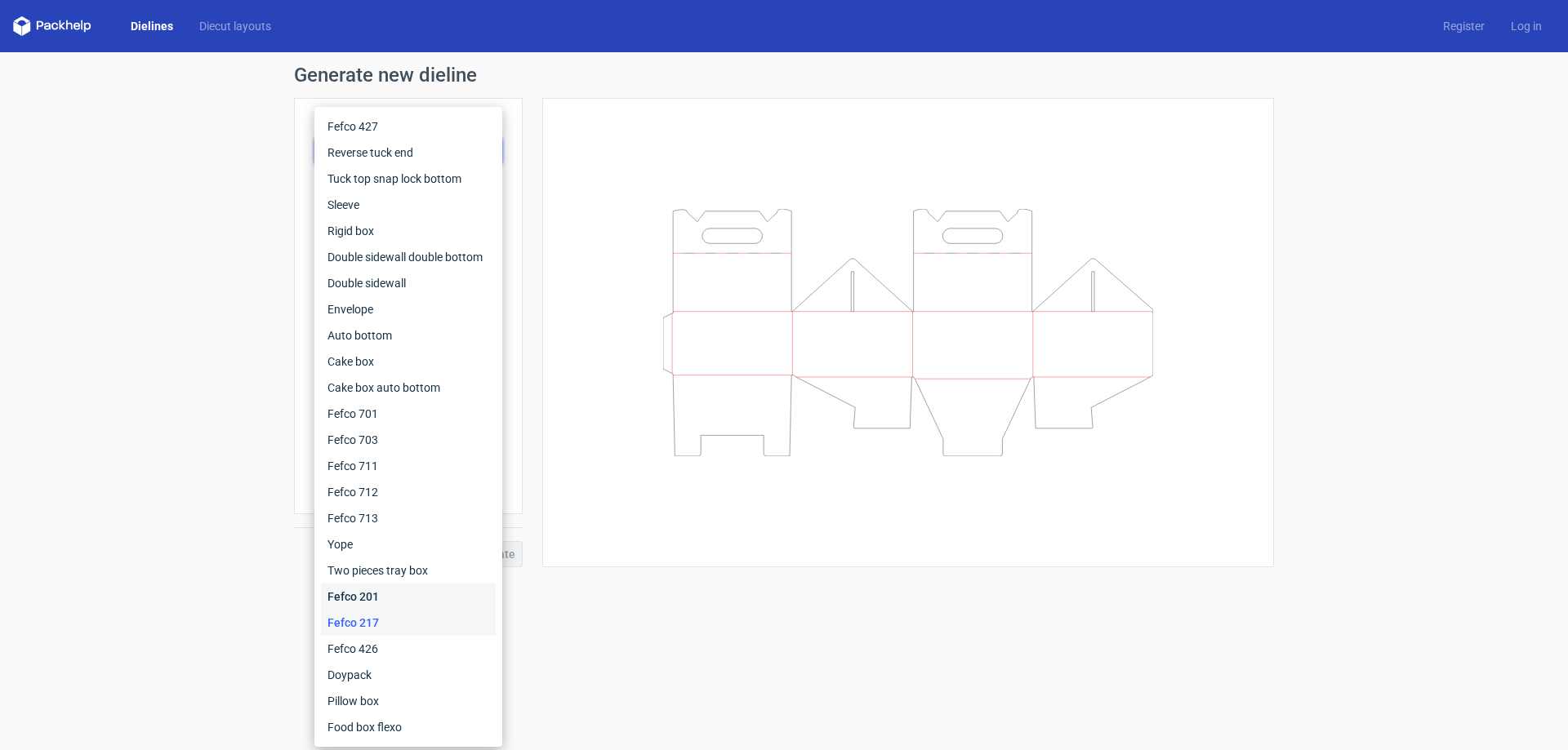
click at [342, 589] on div "Fefco 201" at bounding box center [408, 597] width 175 height 26
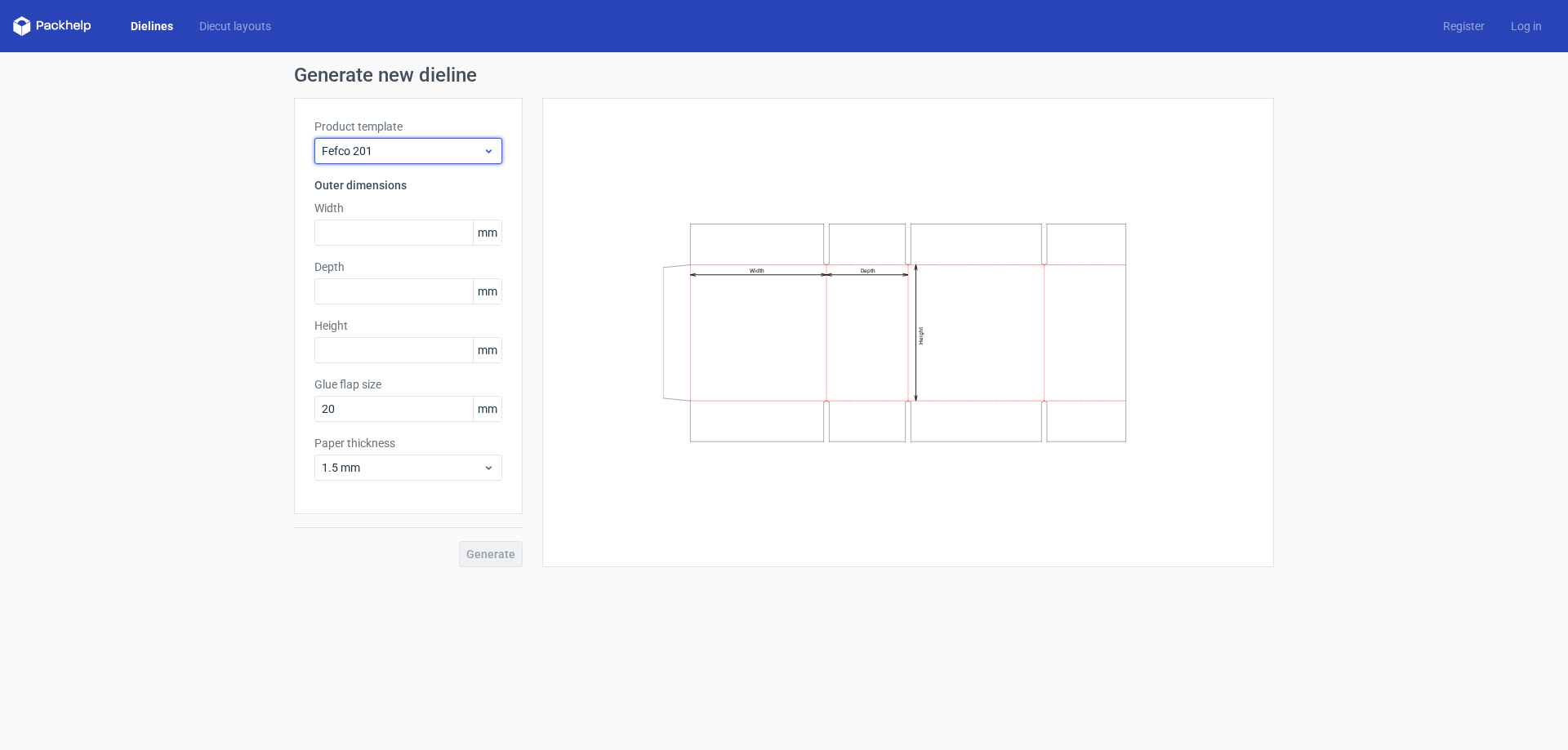
click at [459, 157] on span "Fefco 201" at bounding box center [403, 151] width 161 height 16
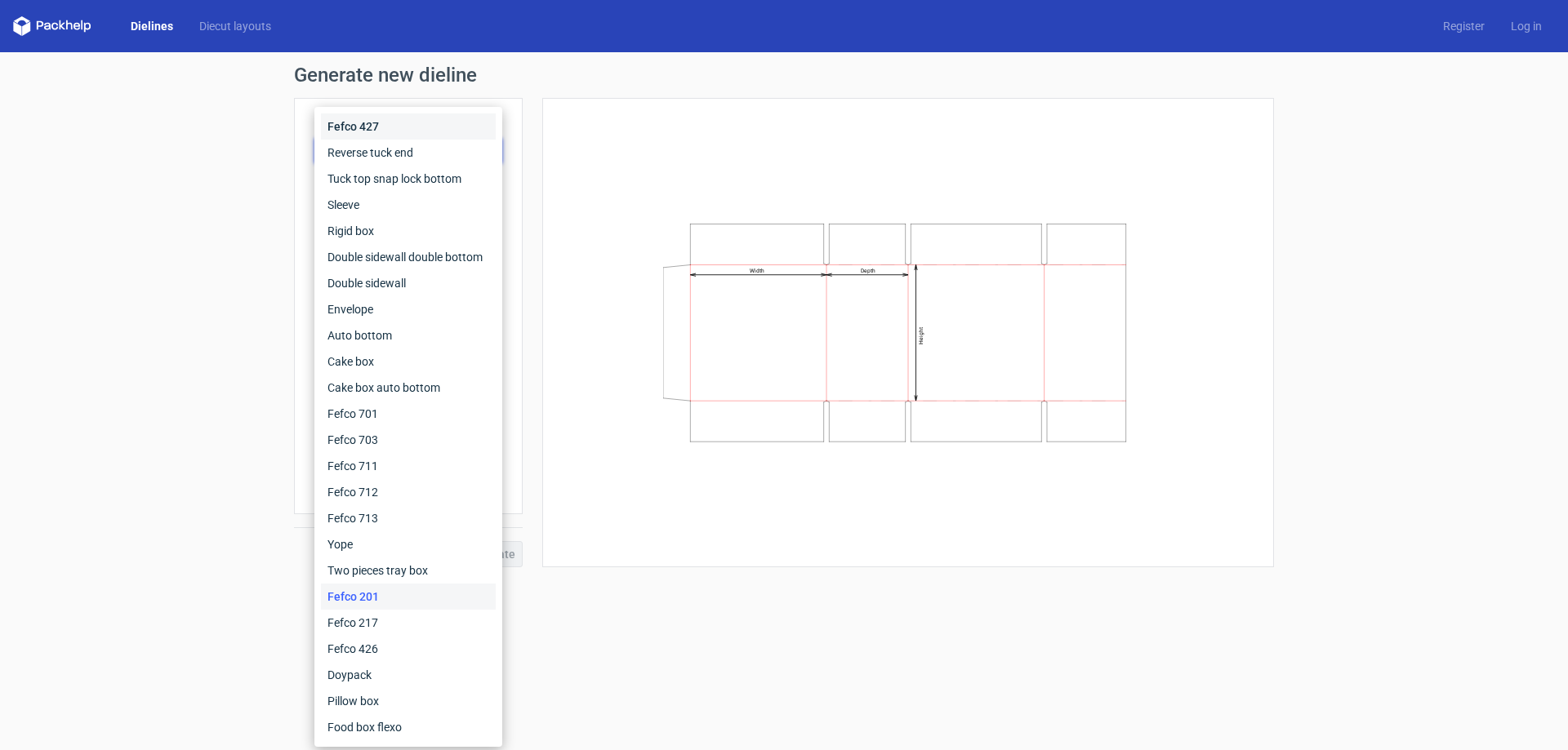
click at [385, 120] on div "Fefco 427" at bounding box center [408, 127] width 175 height 26
